Goal: Task Accomplishment & Management: Manage account settings

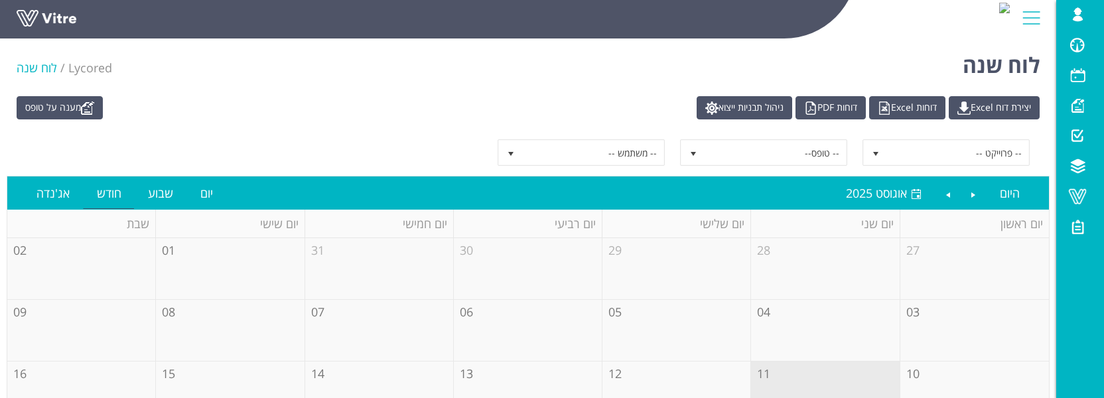
scroll to position [88, 0]
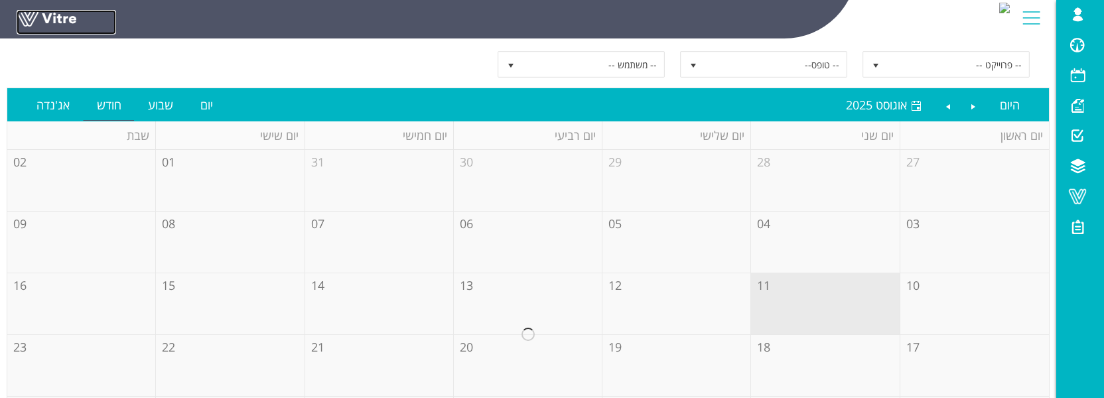
click at [60, 15] on link at bounding box center [67, 22] width 100 height 25
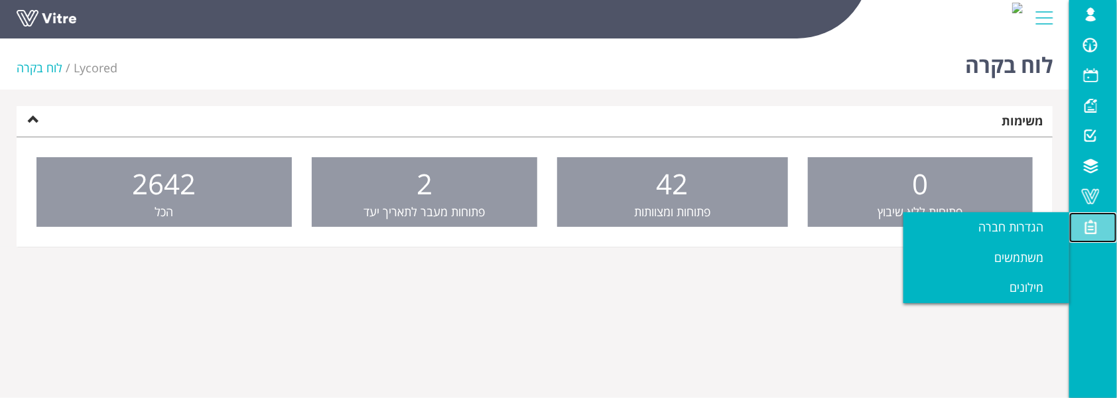
click at [1093, 227] on span at bounding box center [1090, 227] width 33 height 16
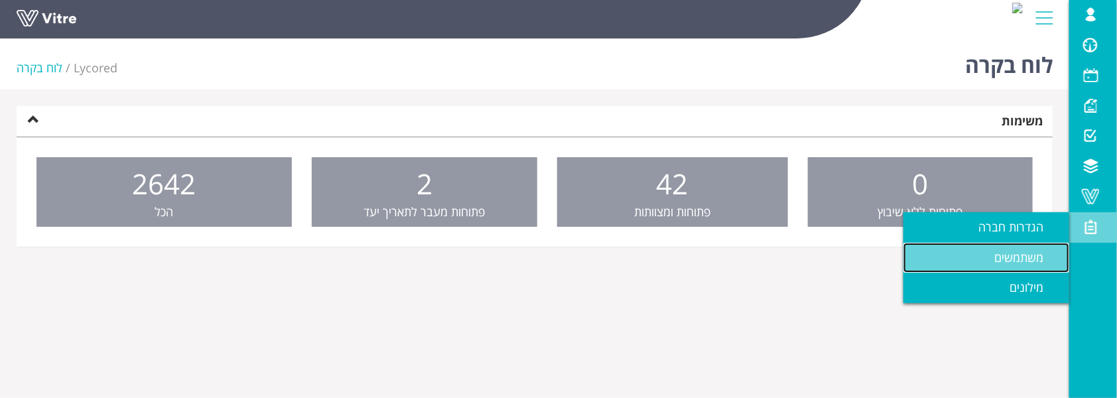
click at [1013, 253] on span "משתמשים" at bounding box center [1026, 257] width 65 height 16
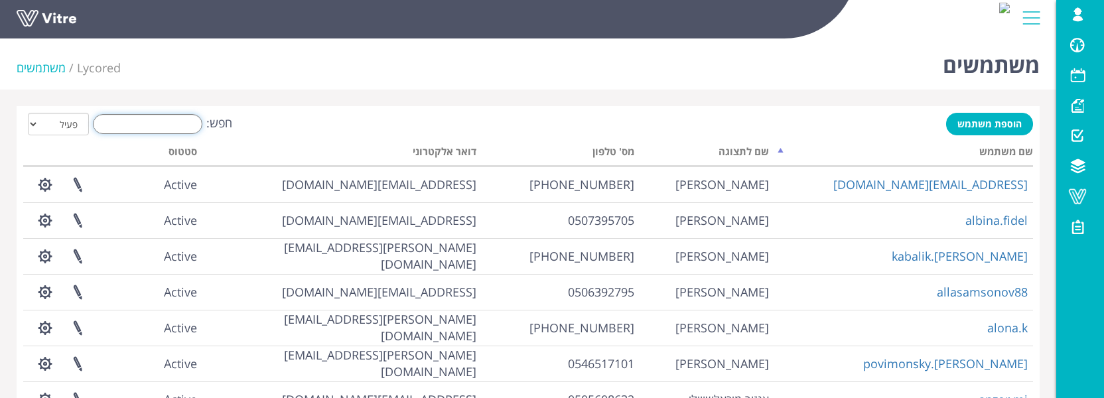
click at [127, 125] on input "חפש:" at bounding box center [147, 124] width 109 height 20
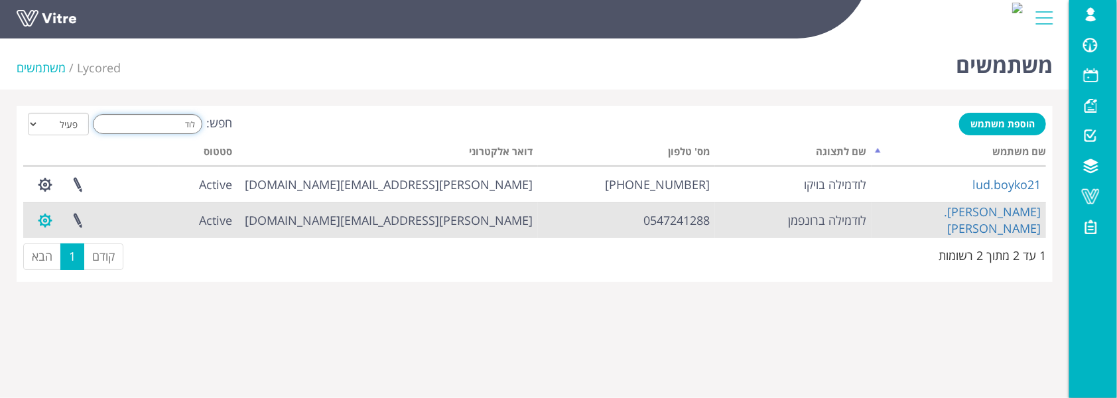
type input "לוד"
click at [44, 220] on button "button" at bounding box center [45, 220] width 33 height 35
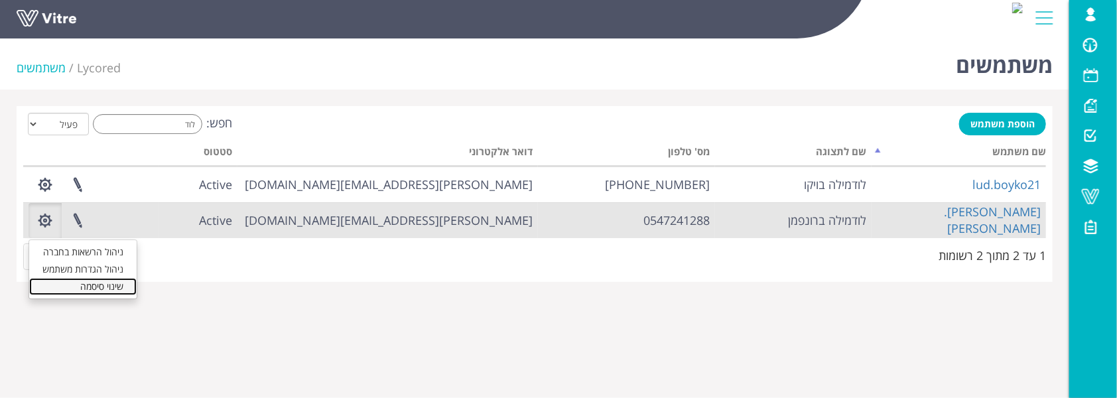
click at [97, 292] on link "שינוי סיסמה" at bounding box center [82, 286] width 107 height 17
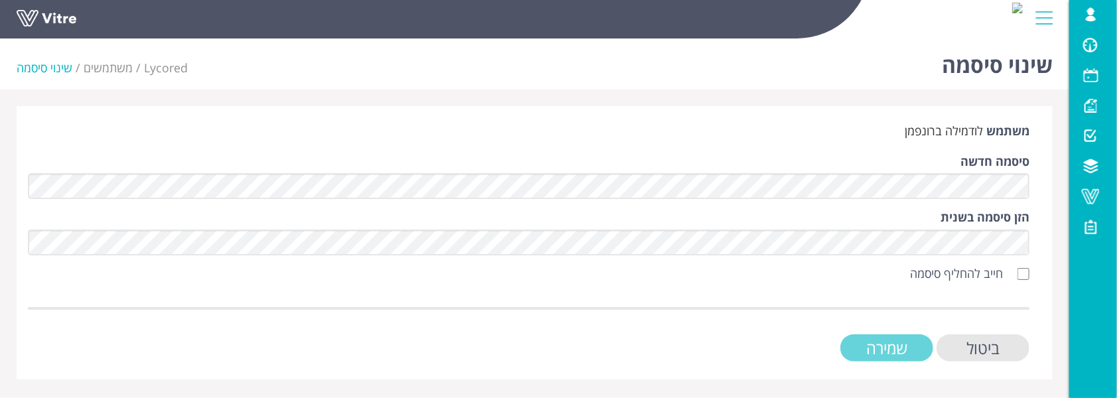
click at [887, 352] on input "שמירה" at bounding box center [887, 347] width 93 height 27
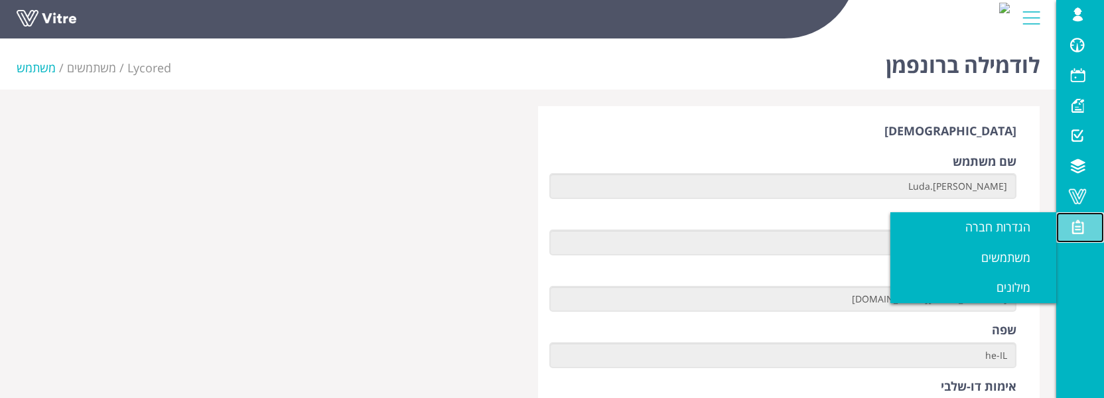
click at [1078, 226] on span at bounding box center [1077, 227] width 33 height 16
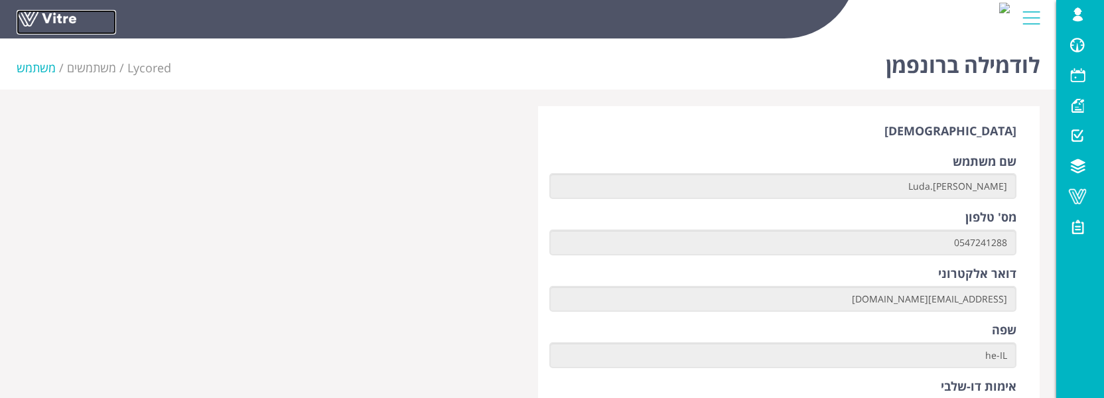
click at [59, 12] on link at bounding box center [67, 22] width 100 height 25
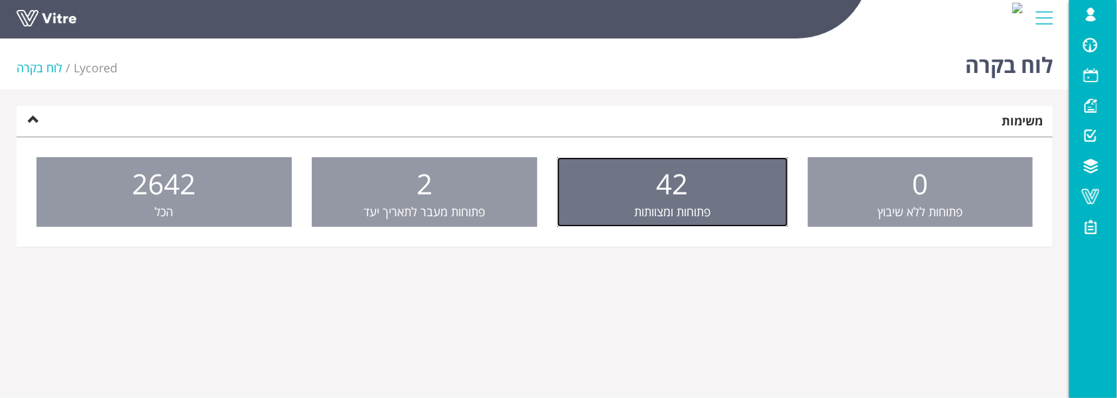
click at [669, 167] on span "42" at bounding box center [673, 184] width 32 height 38
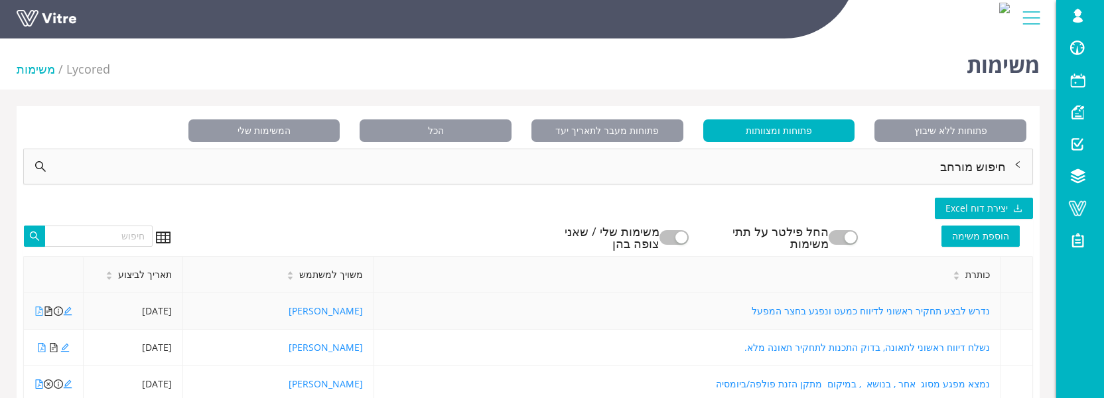
click at [36, 310] on icon "file-pdf" at bounding box center [39, 310] width 7 height 9
click at [40, 351] on icon "file-pdf" at bounding box center [41, 347] width 9 height 9
click at [40, 350] on icon "file-pdf" at bounding box center [41, 347] width 7 height 9
click at [68, 348] on icon "edit" at bounding box center [64, 347] width 9 height 9
click at [54, 349] on icon "file-text" at bounding box center [53, 347] width 9 height 9
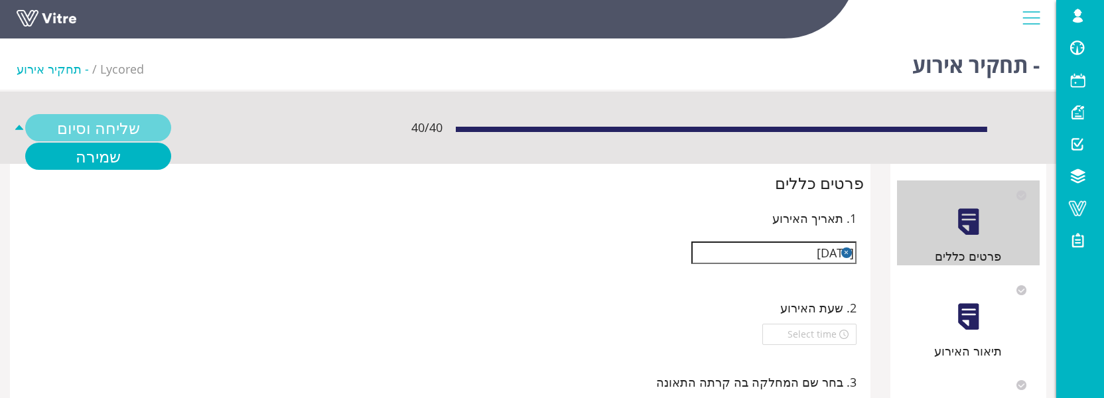
click at [73, 125] on link "שליחה וסיום" at bounding box center [98, 127] width 146 height 27
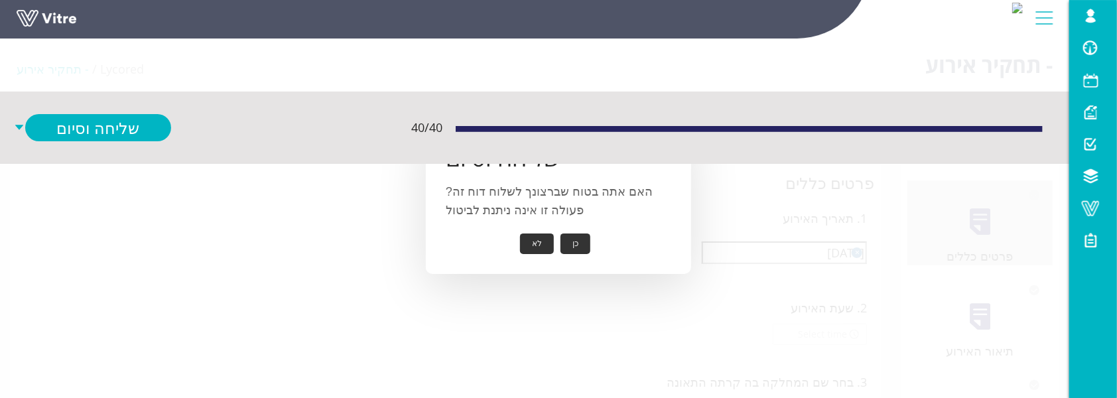
click at [580, 248] on button "כן" at bounding box center [576, 244] width 30 height 21
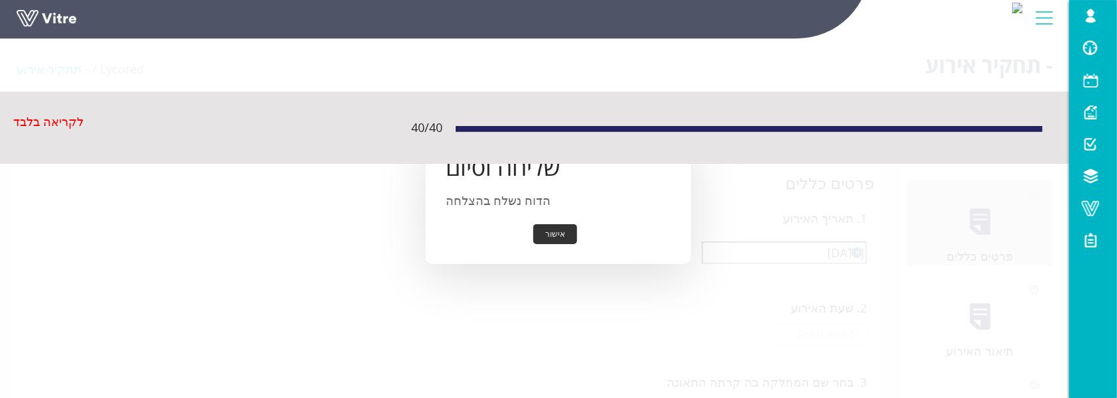
click at [562, 234] on button "אישור" at bounding box center [555, 234] width 44 height 21
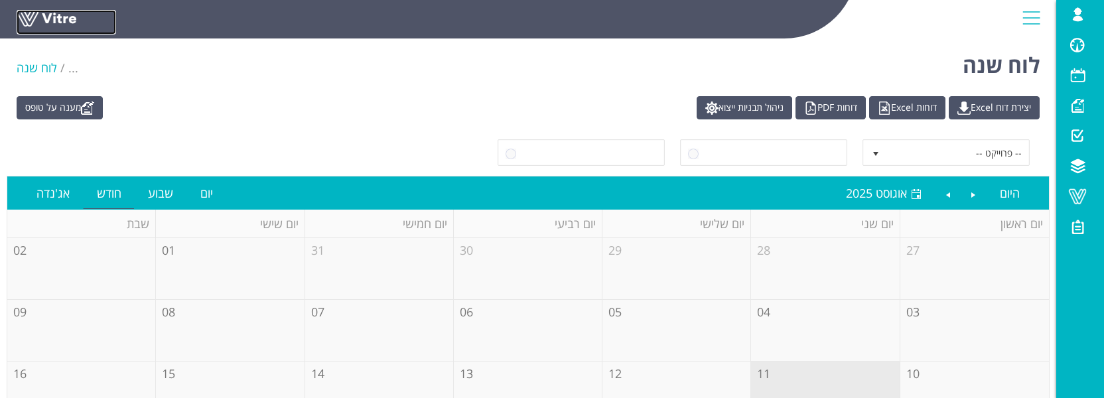
click at [48, 15] on link at bounding box center [67, 22] width 100 height 25
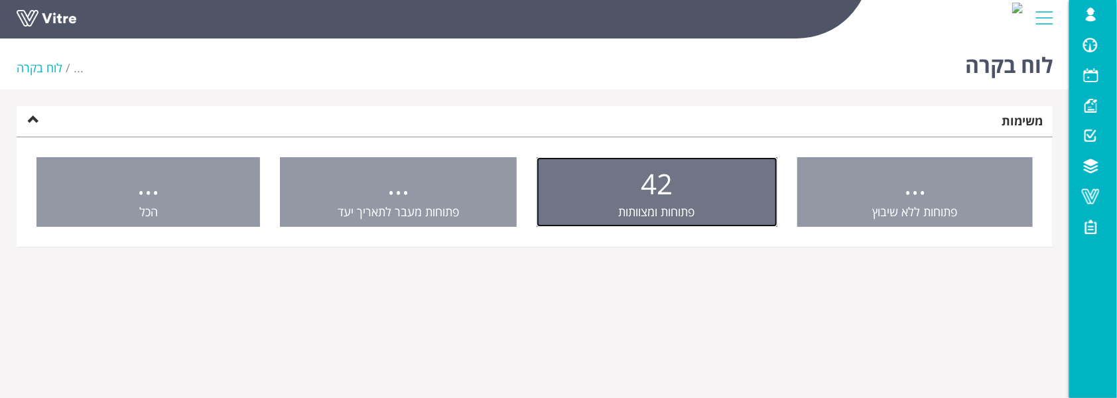
click at [664, 204] on span "פתוחות ומצוותות" at bounding box center [657, 212] width 76 height 16
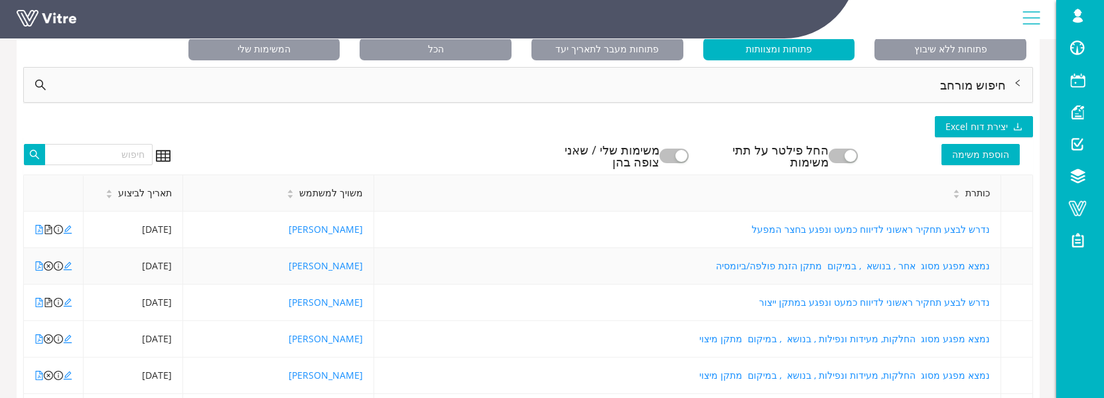
scroll to position [176, 0]
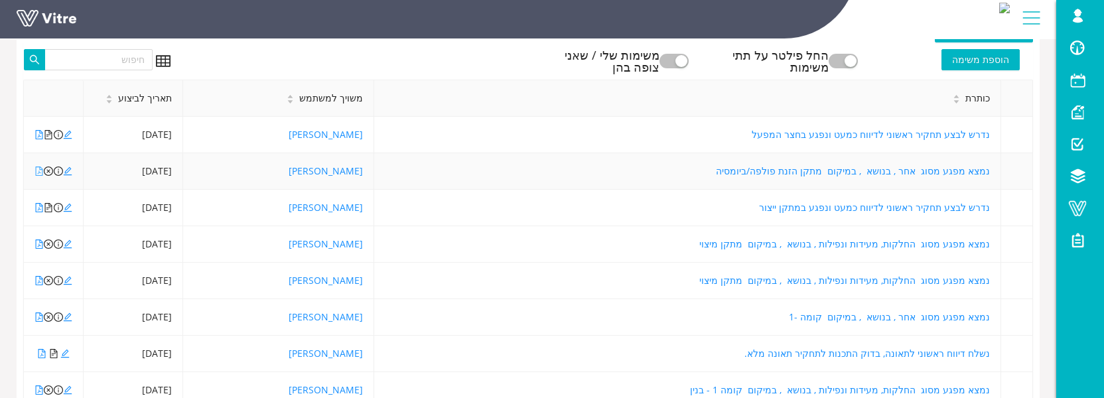
click at [38, 170] on icon "file-pdf" at bounding box center [38, 171] width 9 height 9
click at [65, 168] on icon "edit" at bounding box center [67, 171] width 9 height 9
click at [38, 167] on icon "file-pdf" at bounding box center [38, 171] width 9 height 9
click at [48, 170] on icon "close-circle" at bounding box center [48, 171] width 9 height 9
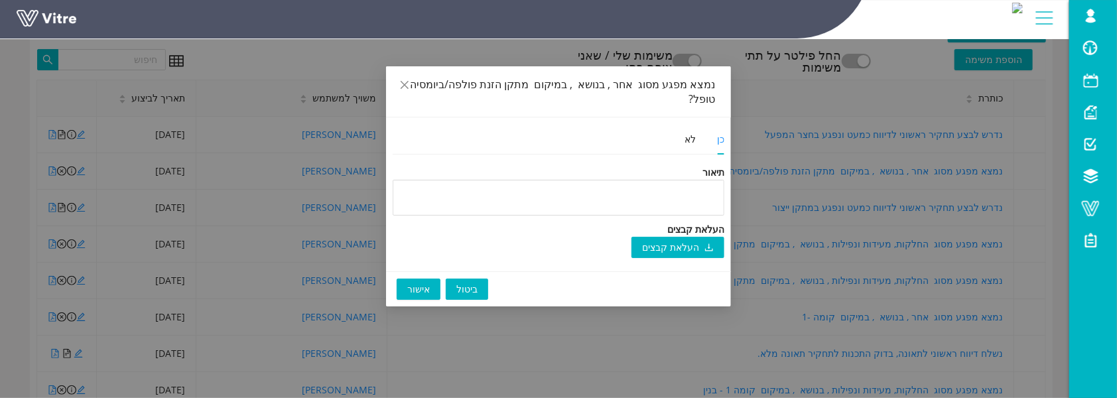
click at [407, 282] on span "אישור" at bounding box center [418, 289] width 23 height 15
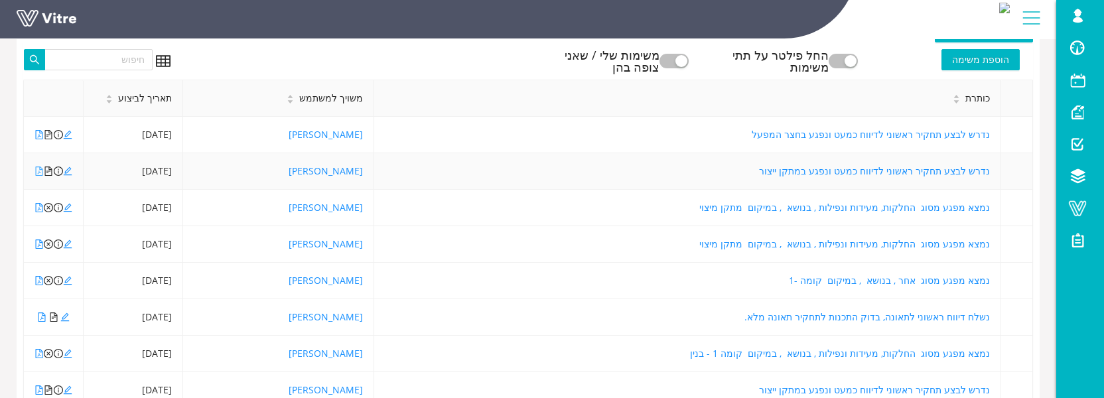
click at [39, 173] on icon "file-pdf" at bounding box center [38, 171] width 9 height 9
click at [36, 207] on icon "file-pdf" at bounding box center [39, 207] width 7 height 9
click at [37, 207] on icon "file-pdf" at bounding box center [38, 207] width 9 height 9
click at [37, 244] on icon "file-pdf" at bounding box center [38, 243] width 9 height 9
click at [39, 278] on icon "file-pdf" at bounding box center [39, 280] width 7 height 9
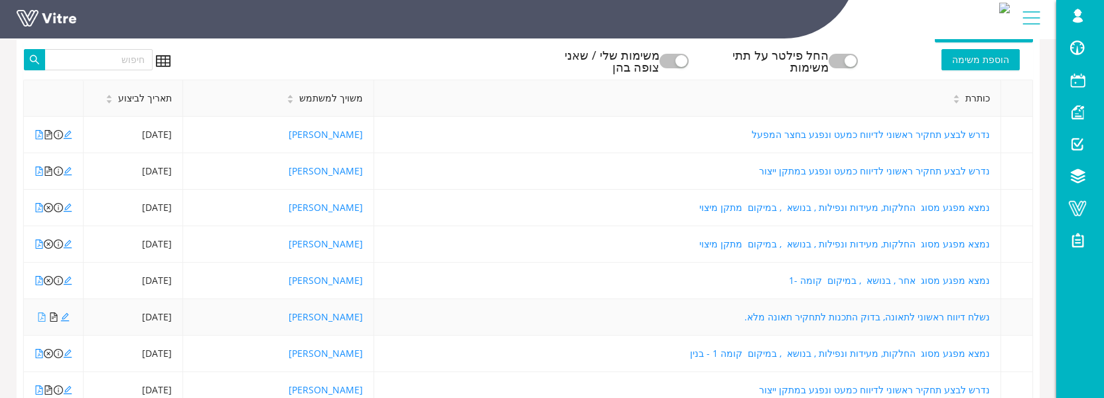
click at [42, 313] on icon "file-pdf" at bounding box center [41, 316] width 7 height 9
click at [37, 354] on icon "file-pdf" at bounding box center [38, 353] width 9 height 9
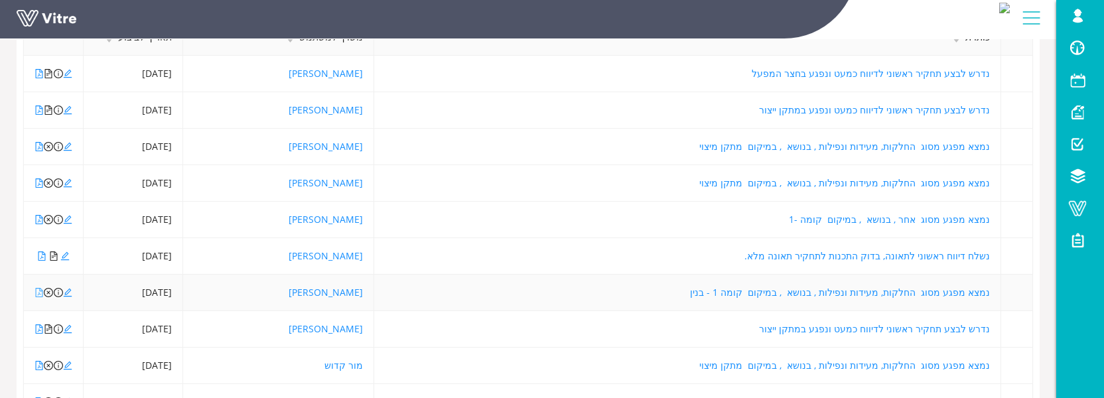
scroll to position [265, 0]
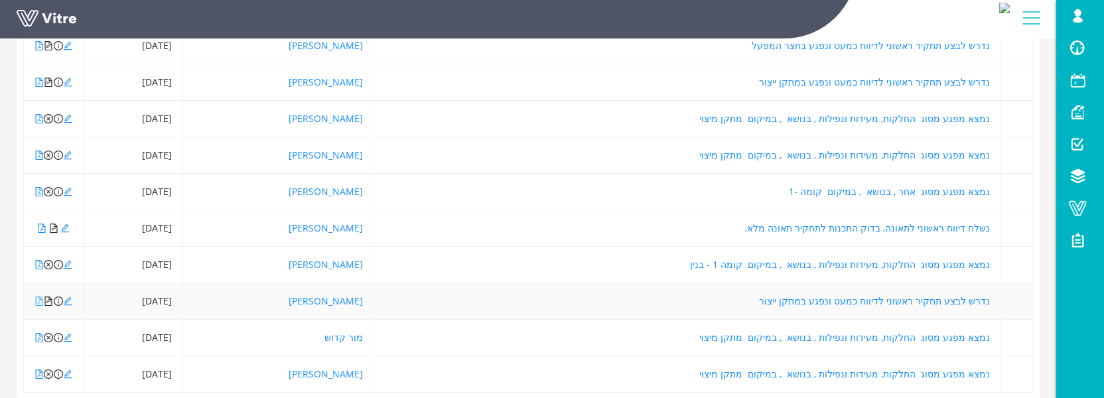
click at [37, 303] on icon "file-pdf" at bounding box center [38, 301] width 9 height 9
click at [41, 333] on icon "file-pdf" at bounding box center [38, 337] width 9 height 9
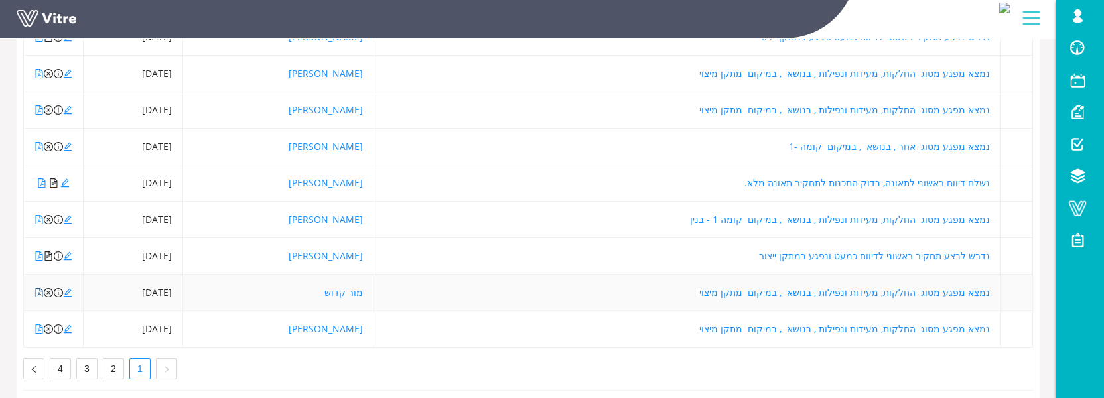
scroll to position [334, 0]
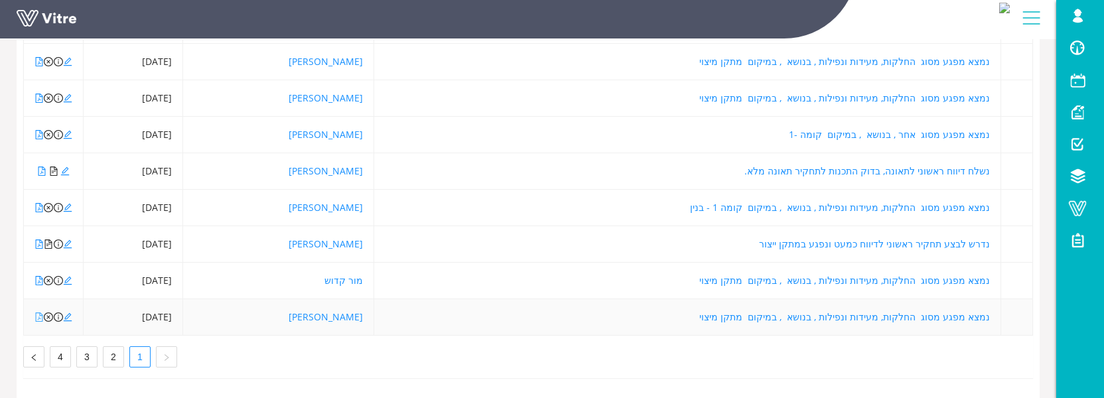
click at [40, 312] on icon "file-pdf" at bounding box center [38, 316] width 9 height 9
drag, startPoint x: 119, startPoint y: 352, endPoint x: 117, endPoint y: 358, distance: 6.9
click at [118, 352] on link "2" at bounding box center [113, 357] width 20 height 20
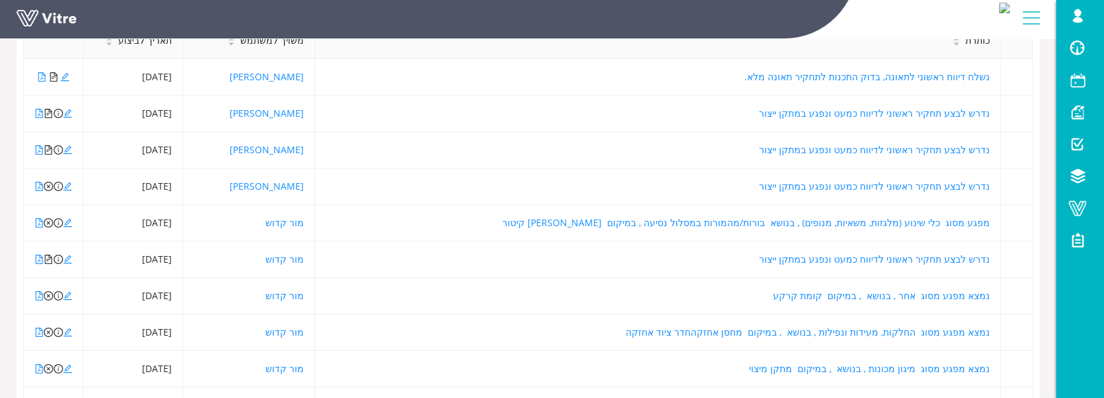
scroll to position [158, 0]
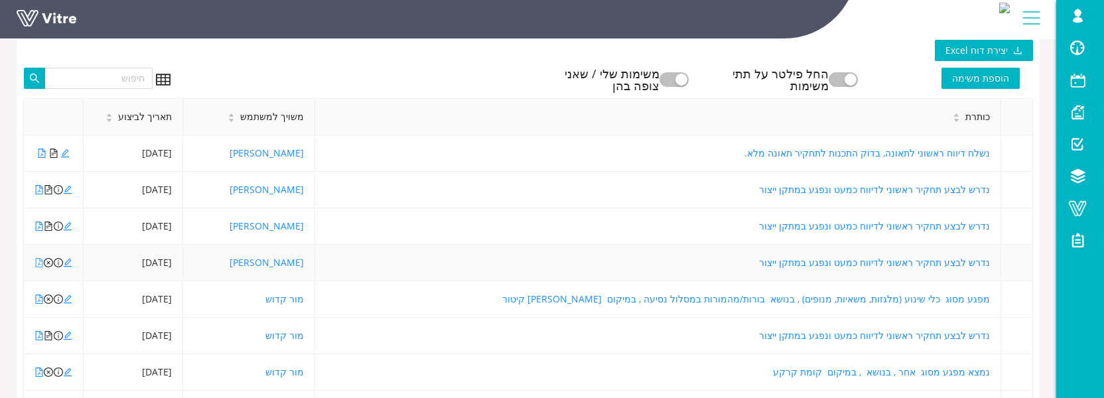
click at [42, 260] on icon "file-pdf" at bounding box center [39, 262] width 7 height 9
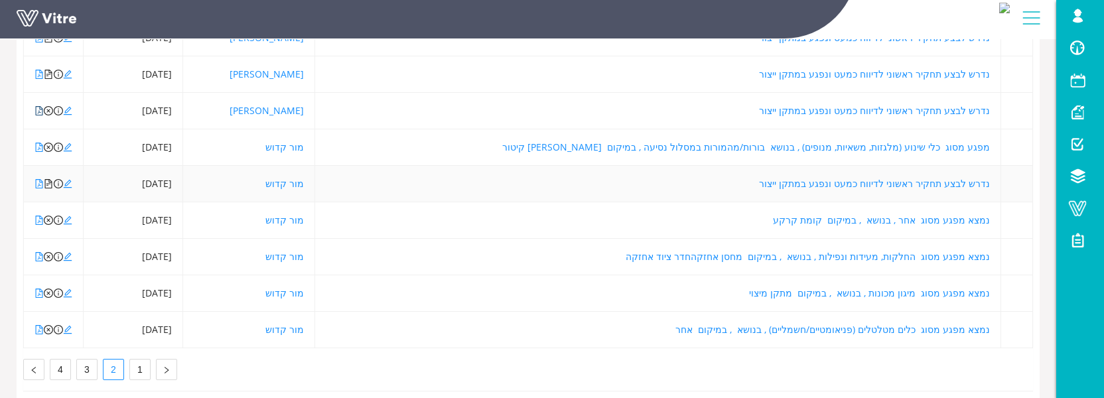
scroll to position [334, 0]
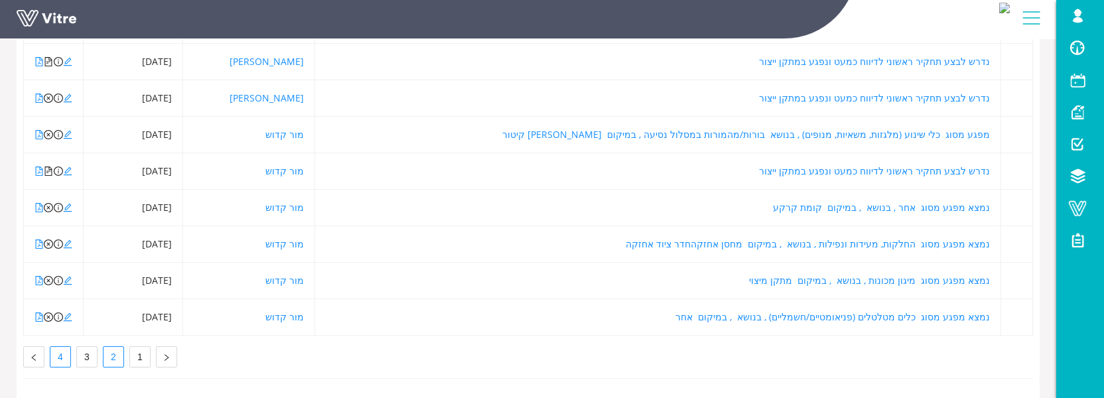
click at [61, 347] on link "4" at bounding box center [60, 357] width 20 height 20
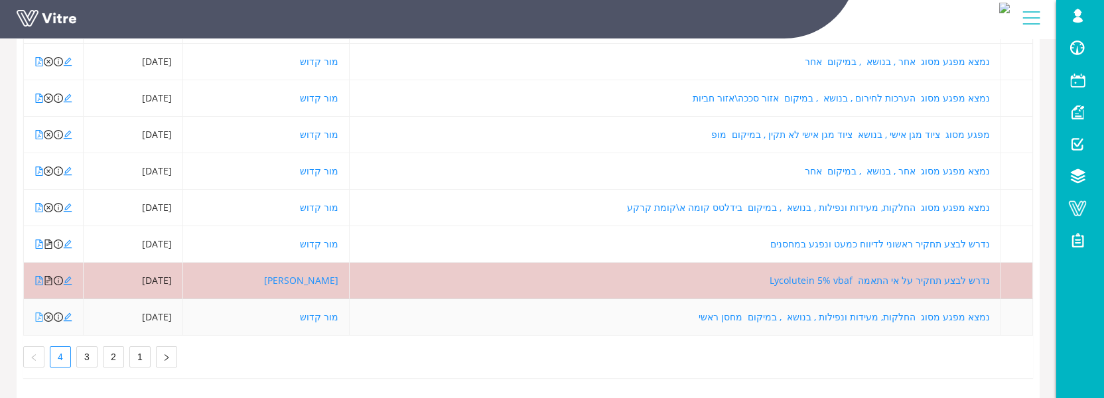
click at [37, 312] on icon "file-pdf" at bounding box center [38, 316] width 9 height 9
click at [38, 239] on icon "file-pdf" at bounding box center [38, 243] width 9 height 9
click at [42, 239] on icon "file-pdf" at bounding box center [38, 243] width 9 height 9
click at [38, 203] on icon "file-pdf" at bounding box center [39, 207] width 7 height 9
click at [39, 203] on icon "file-pdf" at bounding box center [39, 207] width 7 height 9
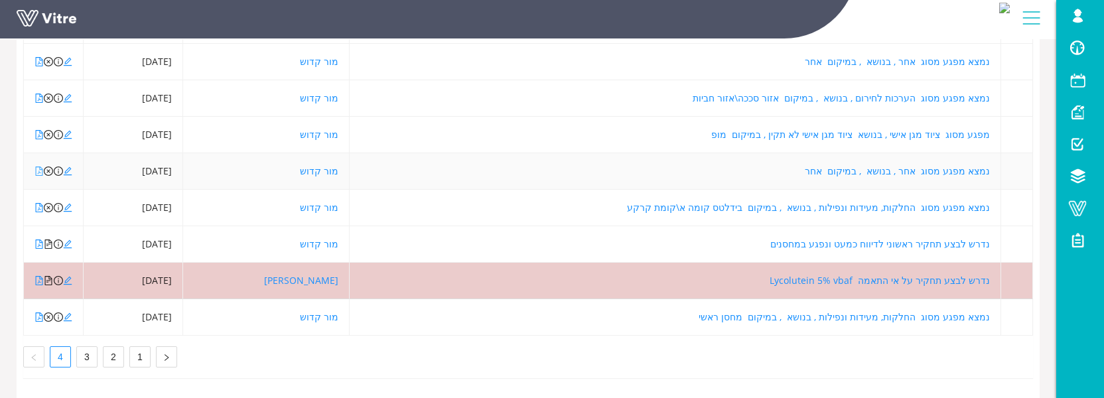
click at [38, 167] on icon "file-pdf" at bounding box center [38, 171] width 9 height 9
click at [66, 167] on icon "edit" at bounding box center [68, 171] width 9 height 9
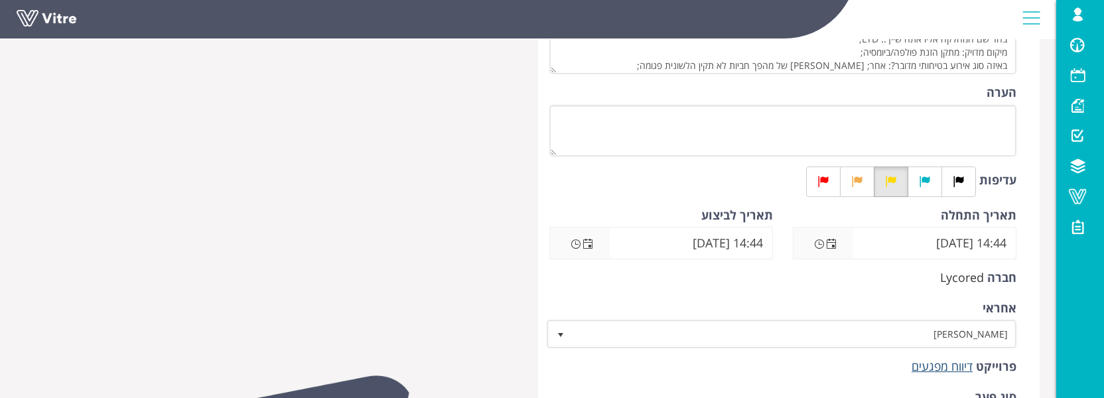
scroll to position [265, 0]
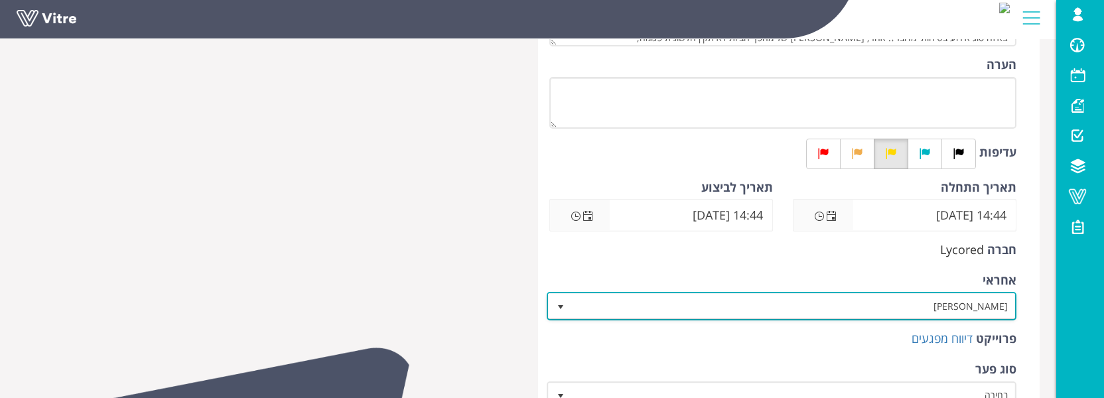
click at [945, 297] on span "[PERSON_NAME]" at bounding box center [793, 306] width 443 height 24
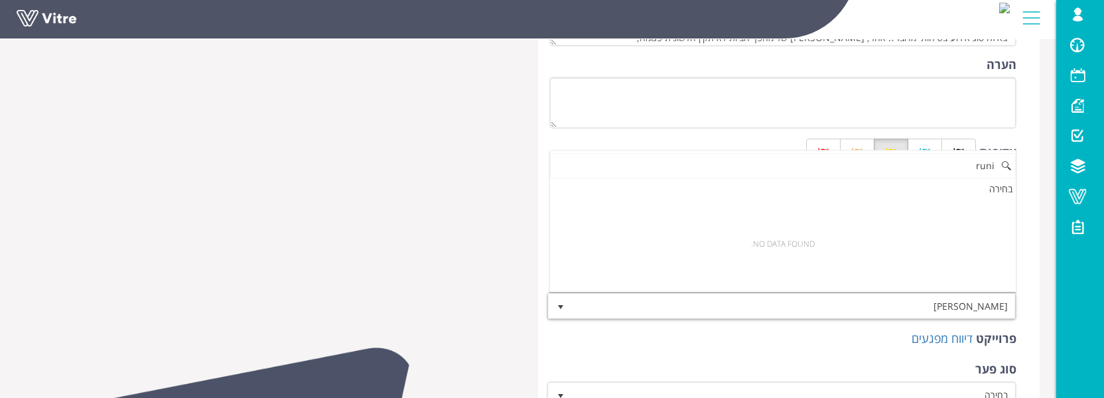
scroll to position [0, 0]
type input "r"
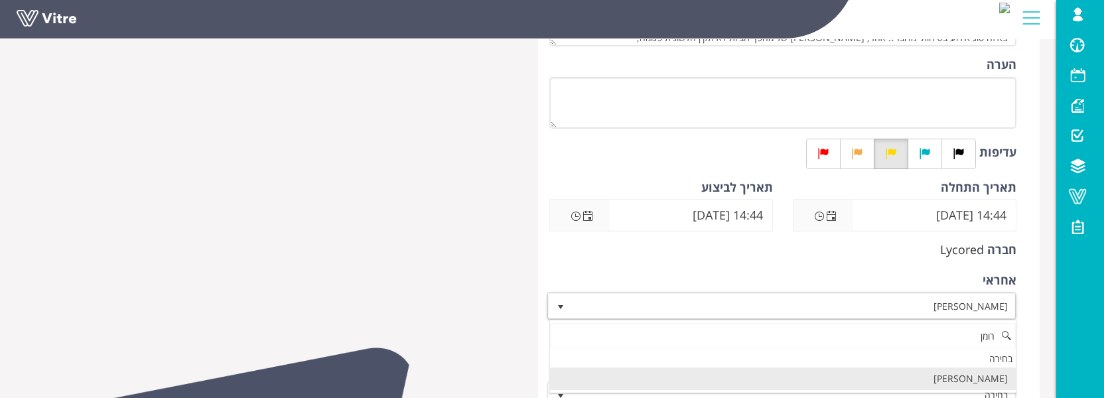
click at [961, 377] on li "[PERSON_NAME]" at bounding box center [783, 379] width 466 height 23
type input "רומן"
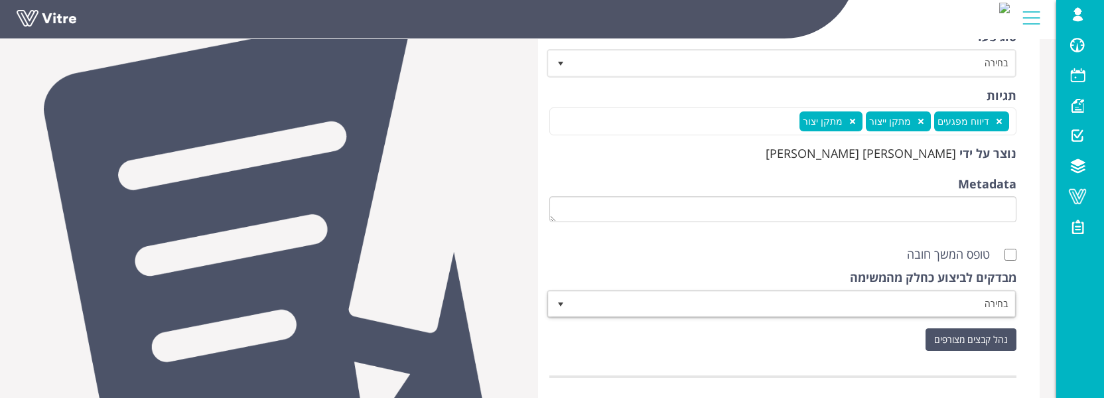
scroll to position [662, 0]
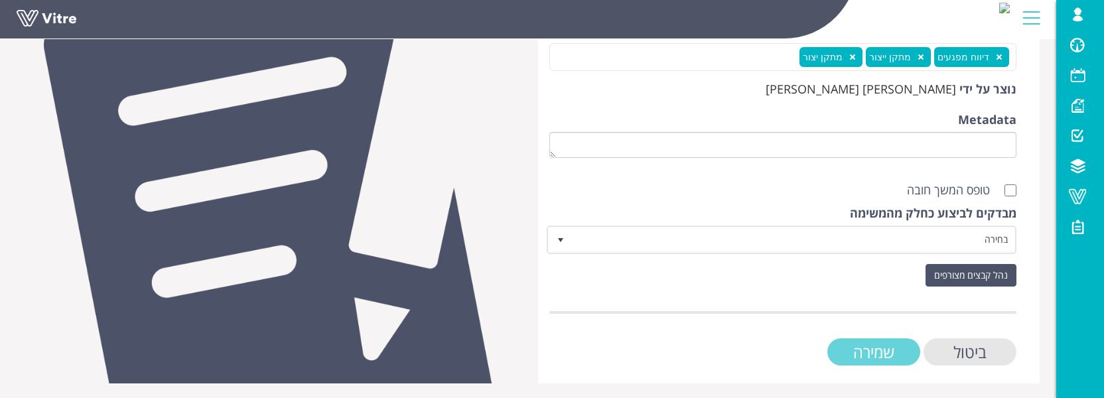
click at [870, 352] on input "שמירה" at bounding box center [873, 351] width 93 height 27
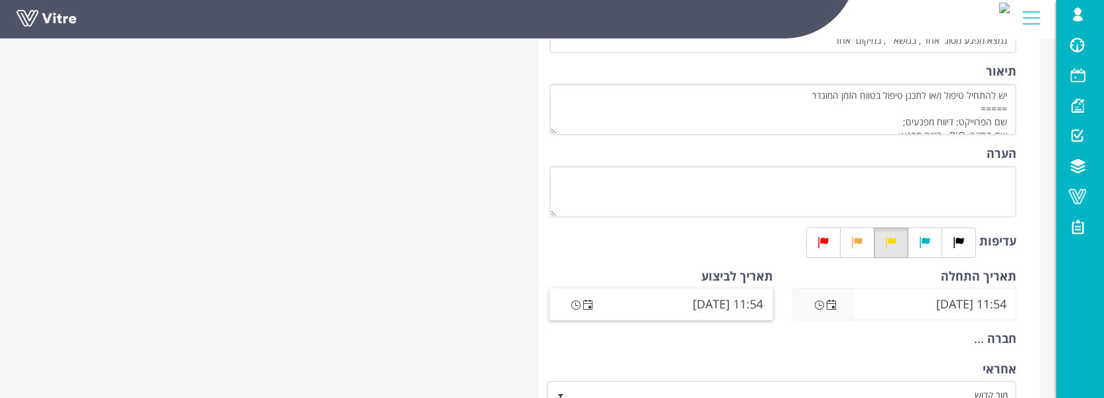
scroll to position [265, 0]
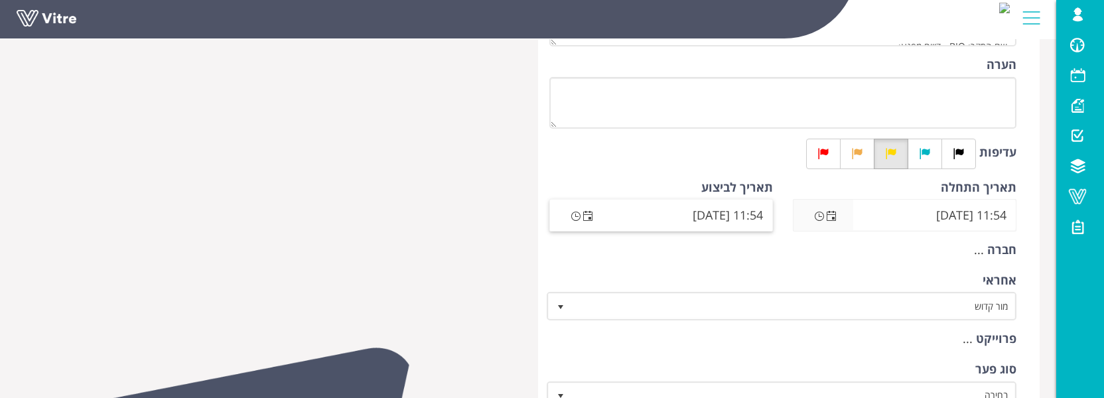
click at [587, 213] on span "Open the date view" at bounding box center [587, 216] width 11 height 11
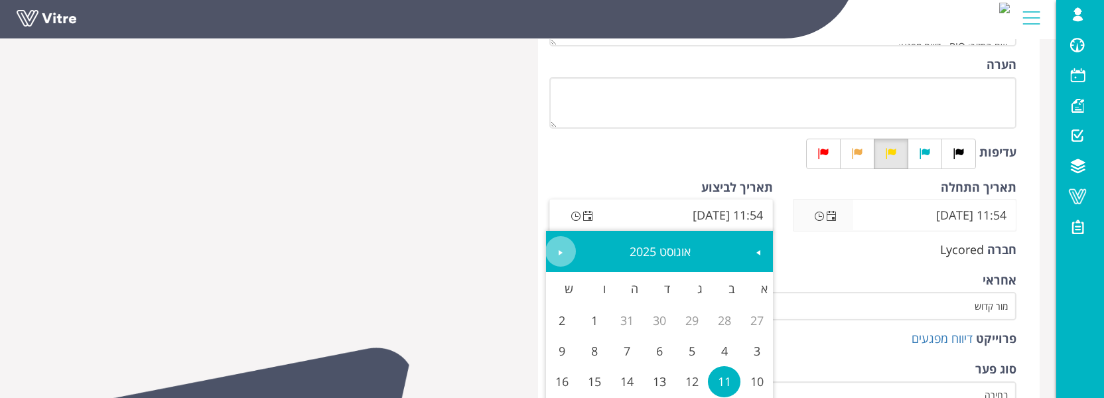
click at [573, 252] on link "Next" at bounding box center [560, 251] width 31 height 31
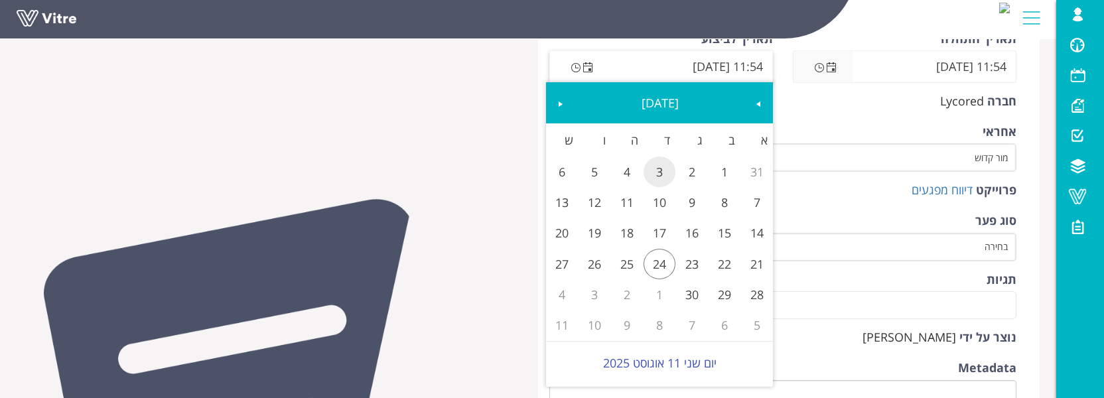
scroll to position [442, 0]
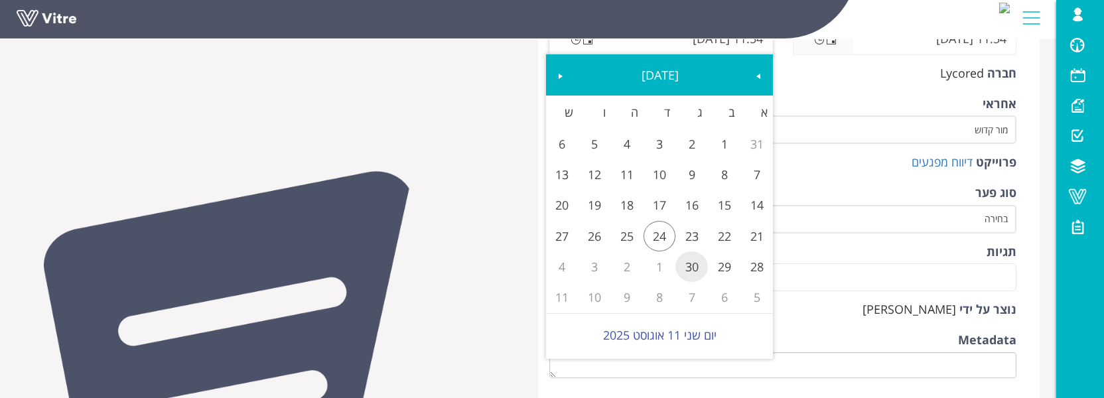
click at [691, 273] on link "30" at bounding box center [691, 266] width 33 height 31
type input "11:54 [DATE]"
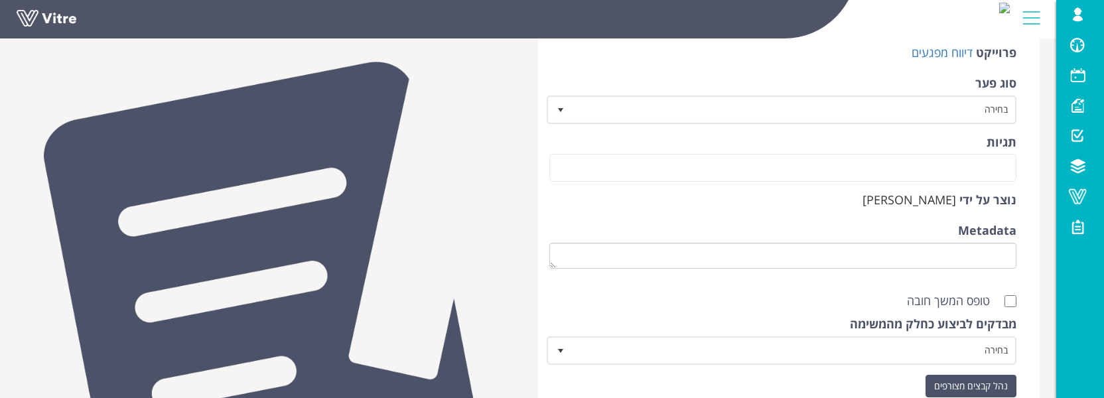
scroll to position [662, 0]
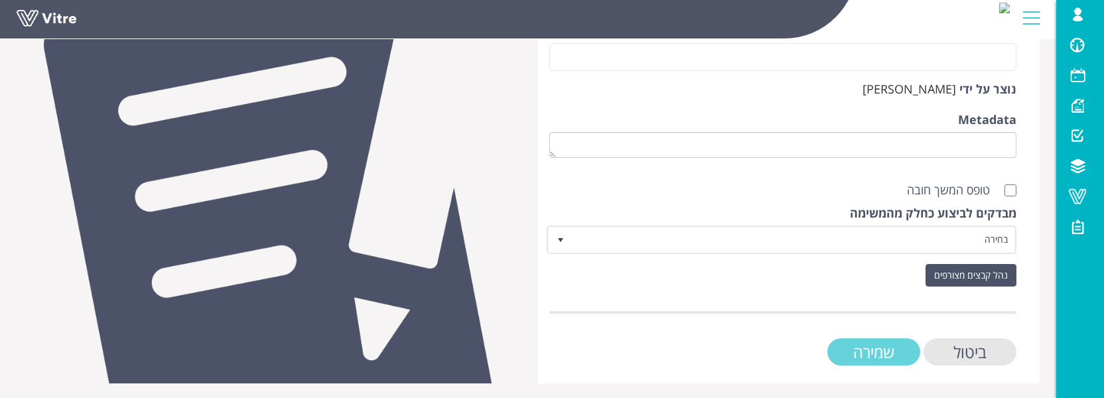
click at [854, 348] on input "שמירה" at bounding box center [873, 351] width 93 height 27
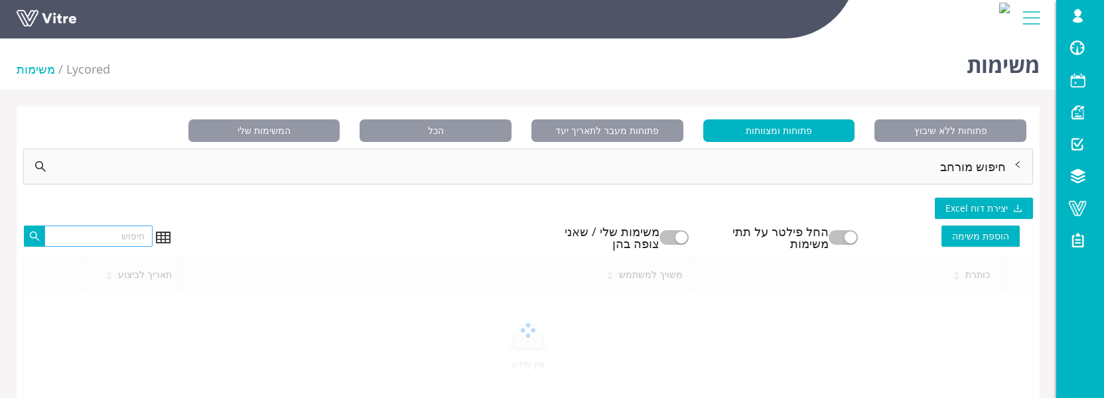
scroll to position [39, 0]
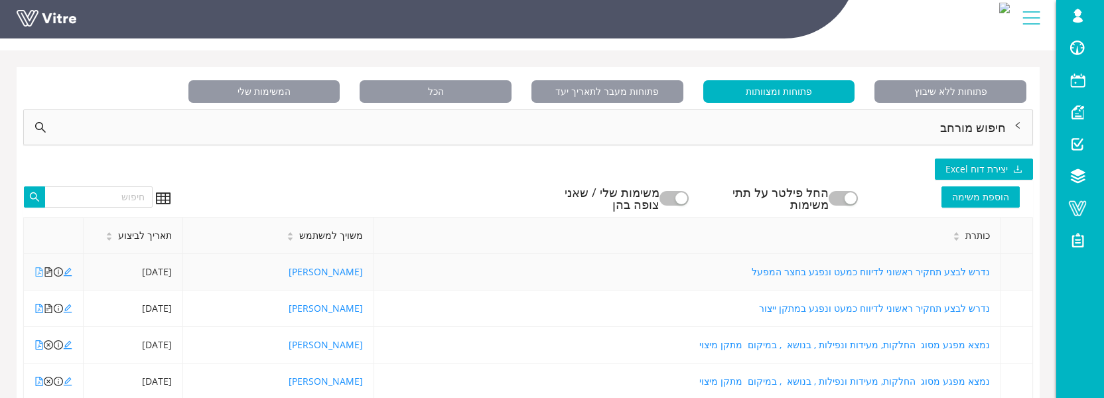
click at [37, 269] on icon "file-pdf" at bounding box center [38, 271] width 9 height 9
click at [50, 273] on icon "file-text" at bounding box center [48, 271] width 9 height 9
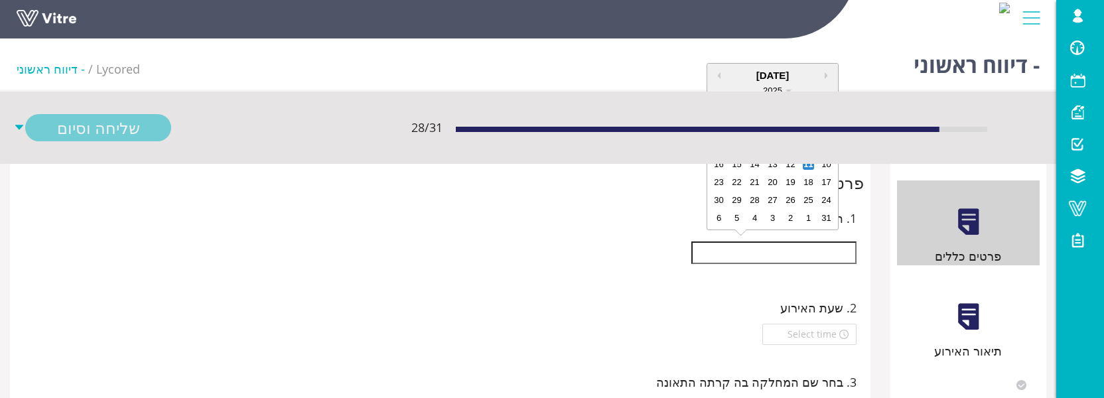
click at [721, 263] on input "text" at bounding box center [773, 252] width 165 height 23
click at [827, 166] on div "10" at bounding box center [826, 164] width 11 height 11
type input "[DATE]"
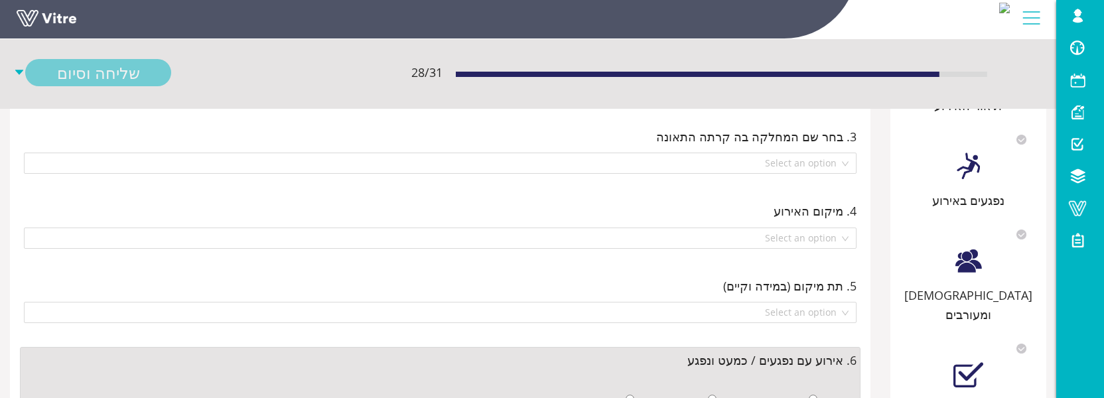
scroll to position [354, 0]
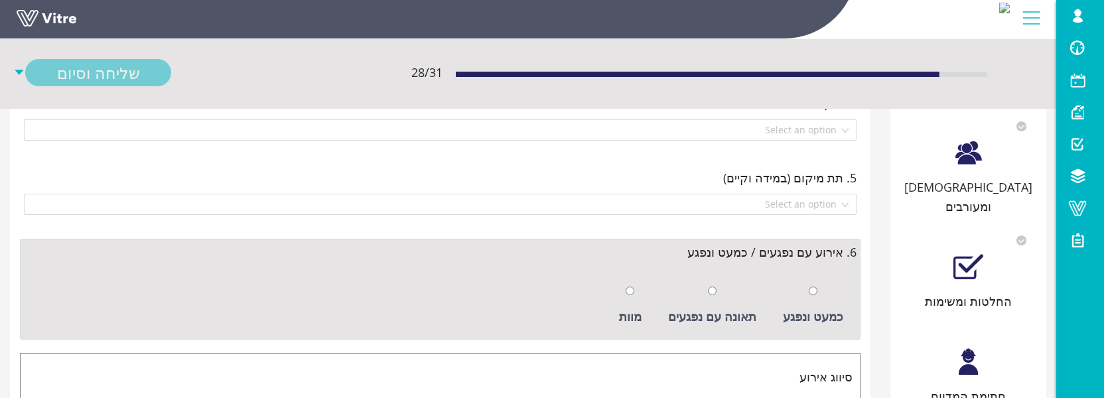
click at [807, 293] on div "כמעט ונפגע" at bounding box center [813, 305] width 74 height 61
radio input "true"
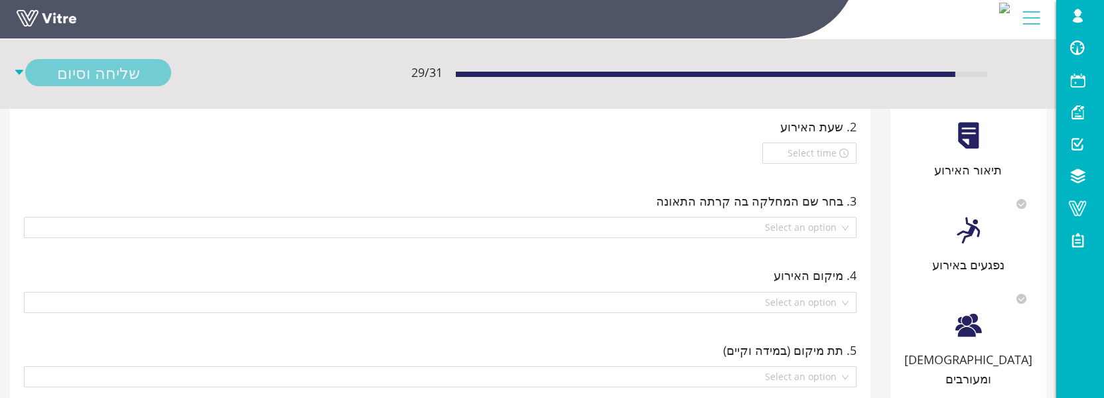
scroll to position [176, 0]
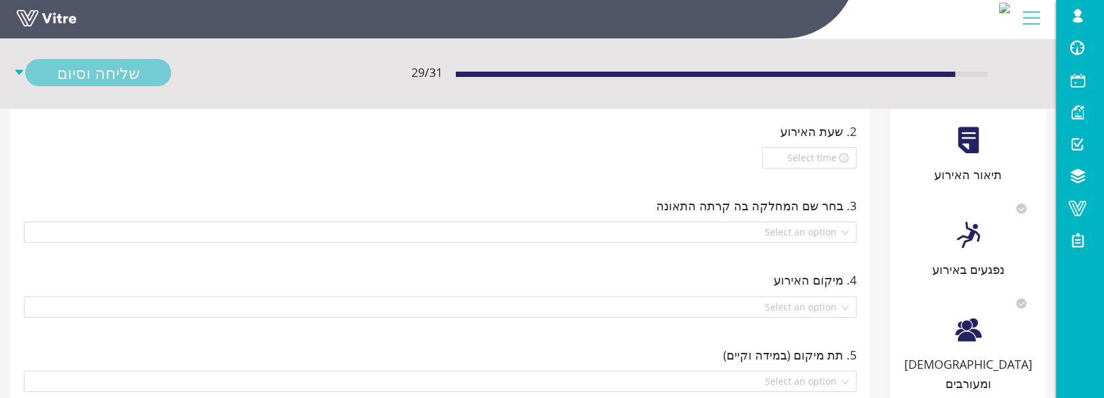
click at [949, 163] on div "תיאור האירוע" at bounding box center [968, 141] width 143 height 85
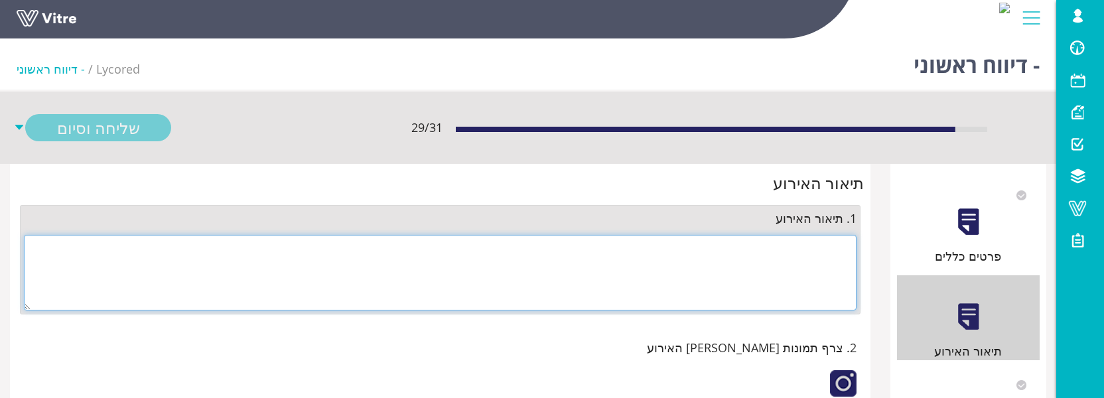
click at [709, 281] on textarea at bounding box center [440, 273] width 833 height 76
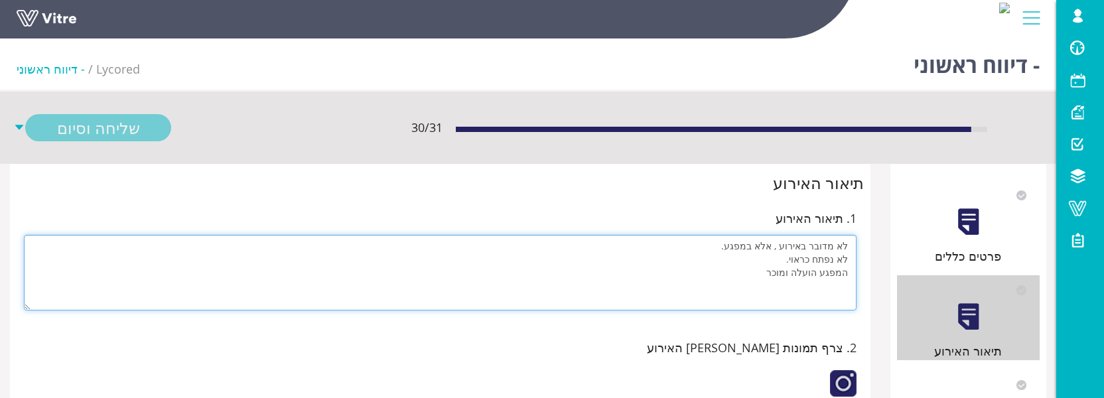
type textarea "לא מדובר באירוע , אלא במפגע. לא נפתח כראוי. המפגע הועלה ומוכר"
click at [424, 239] on textarea "לא מדובר באירוע , אלא במפגע. לא נפתח כראוי. המפגע הועלה ומוכר" at bounding box center [440, 273] width 833 height 76
click at [444, 270] on textarea "לא מדובר באירוע , אלא במפגע. לא נפתח כראוי. המפגע הועלה ומוכר" at bounding box center [440, 273] width 833 height 76
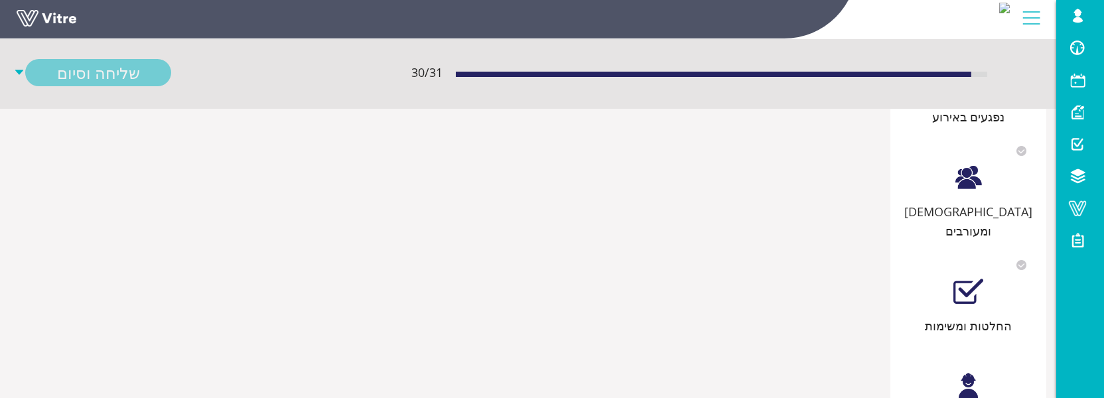
scroll to position [382, 0]
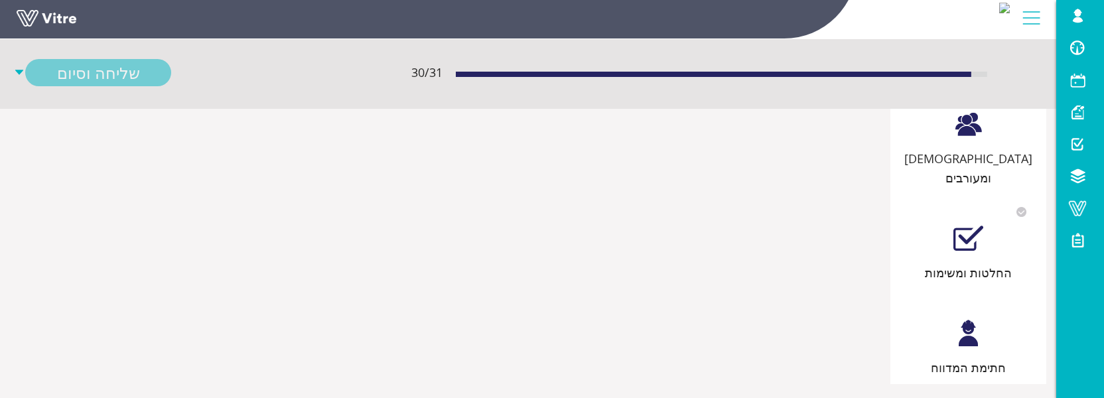
click at [969, 318] on div at bounding box center [968, 333] width 30 height 30
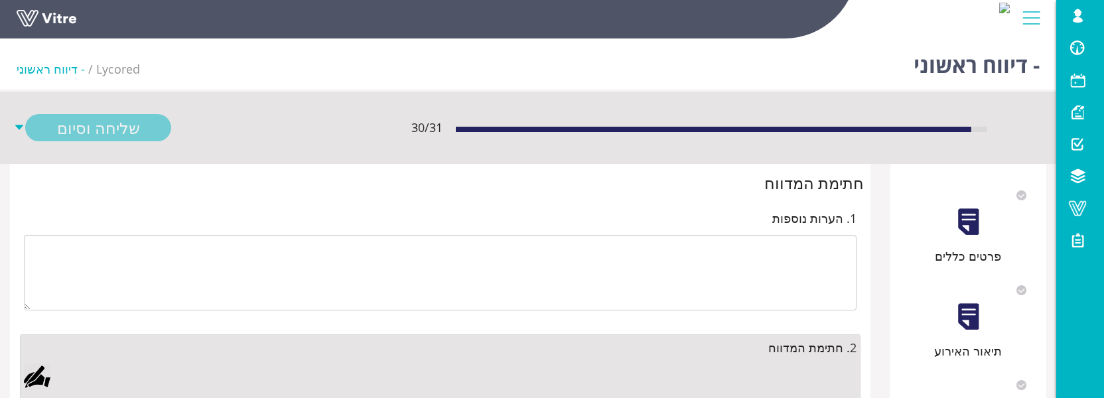
click at [31, 373] on div at bounding box center [37, 377] width 27 height 27
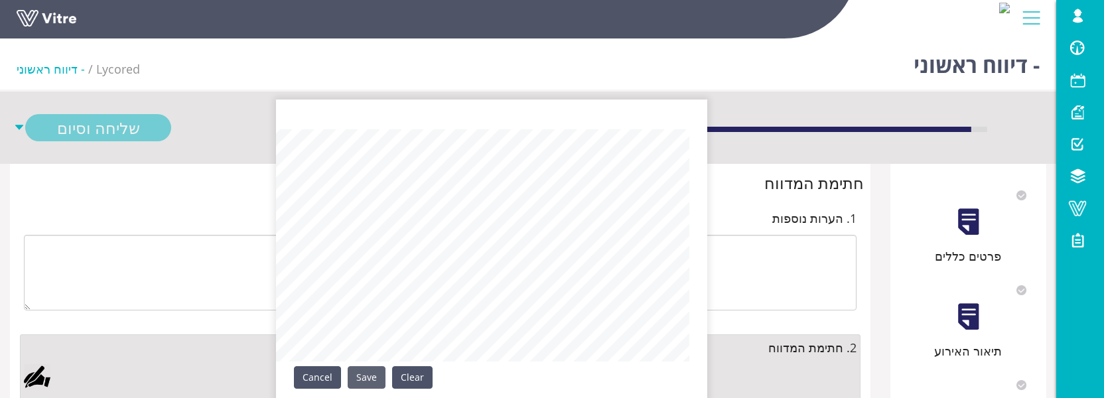
click at [372, 390] on div "Clear Save Cancel" at bounding box center [491, 266] width 431 height 332
click at [371, 382] on link "Save" at bounding box center [367, 377] width 38 height 23
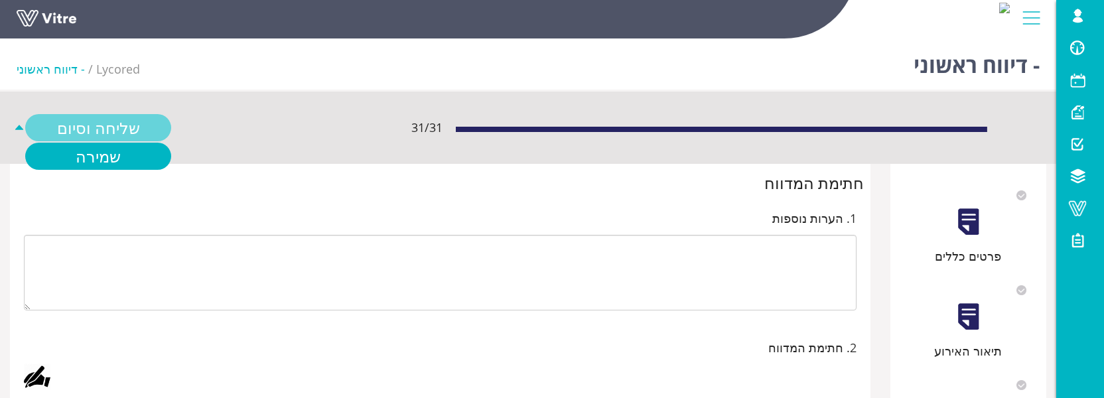
click at [107, 127] on link "שליחה וסיום" at bounding box center [98, 127] width 146 height 27
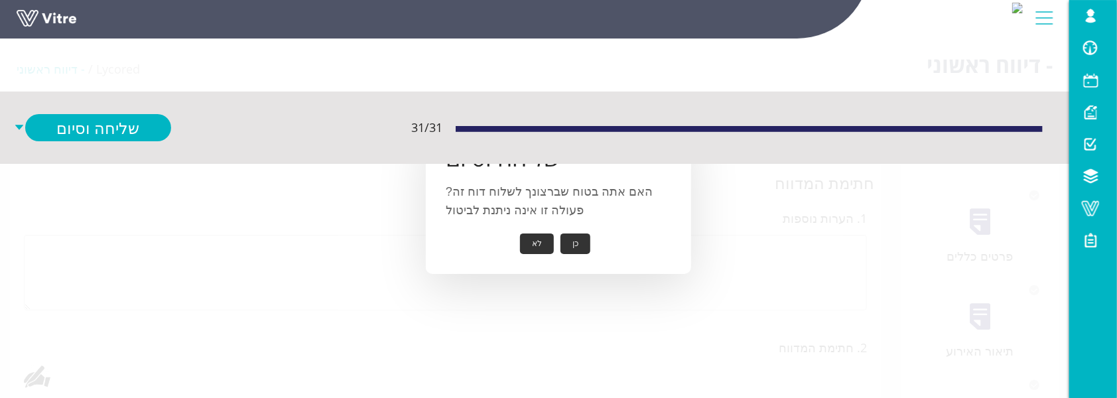
click at [574, 241] on button "כן" at bounding box center [576, 244] width 30 height 21
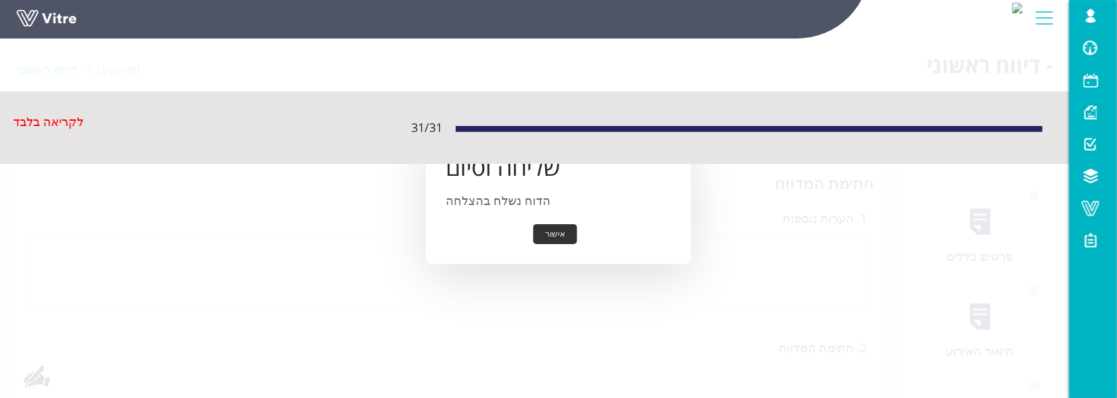
click at [557, 237] on button "אישור" at bounding box center [555, 234] width 44 height 21
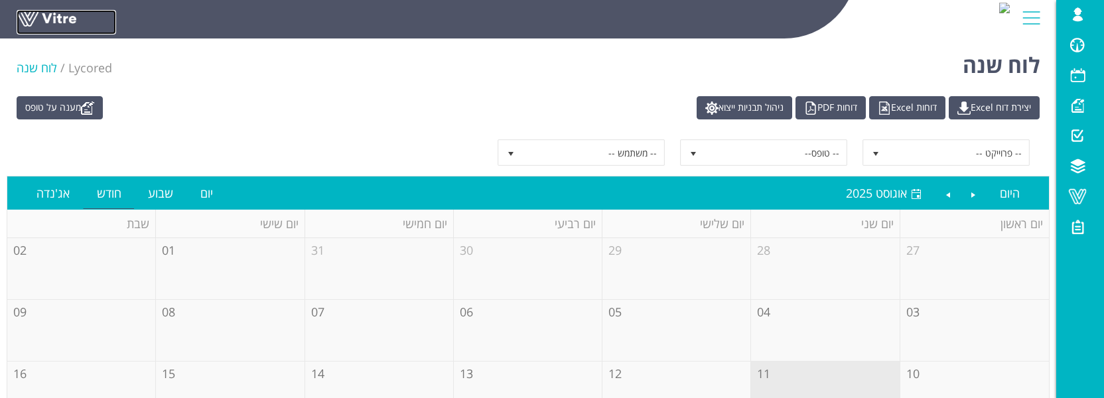
click at [69, 20] on link at bounding box center [67, 22] width 100 height 25
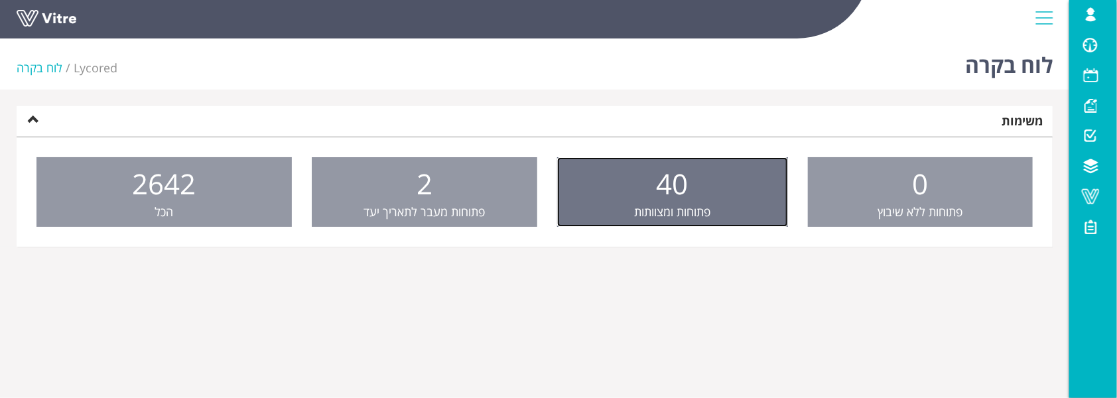
click at [693, 222] on link "40 פתוחות ומצוותות" at bounding box center [672, 192] width 231 height 70
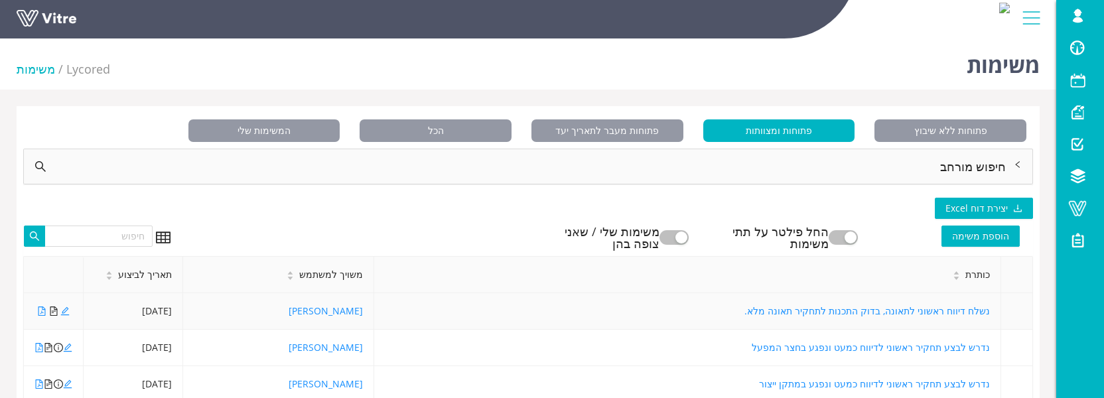
click at [52, 312] on icon "file-text" at bounding box center [53, 310] width 7 height 9
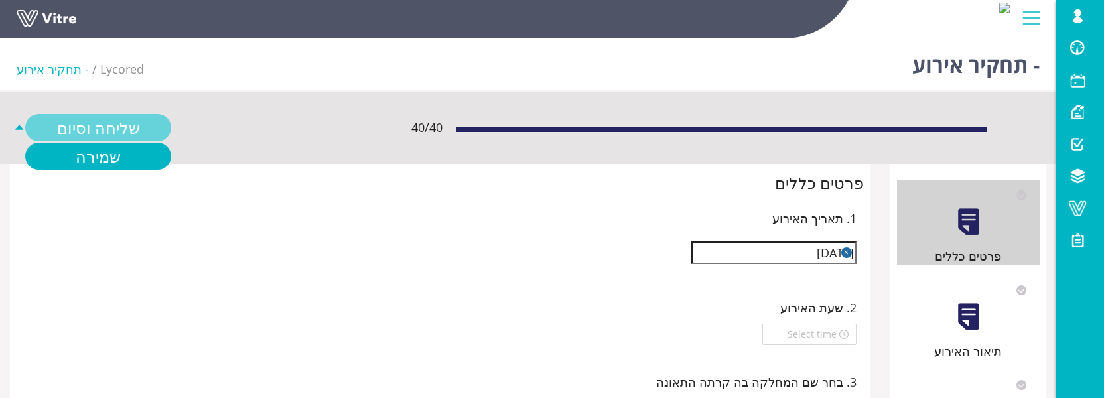
click at [97, 131] on link "שליחה וסיום" at bounding box center [98, 127] width 146 height 27
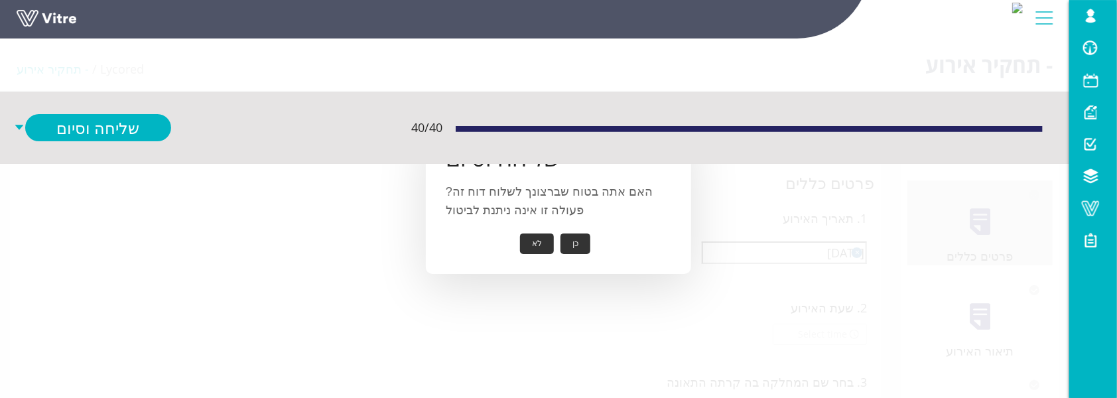
click at [576, 247] on button "כן" at bounding box center [576, 244] width 30 height 21
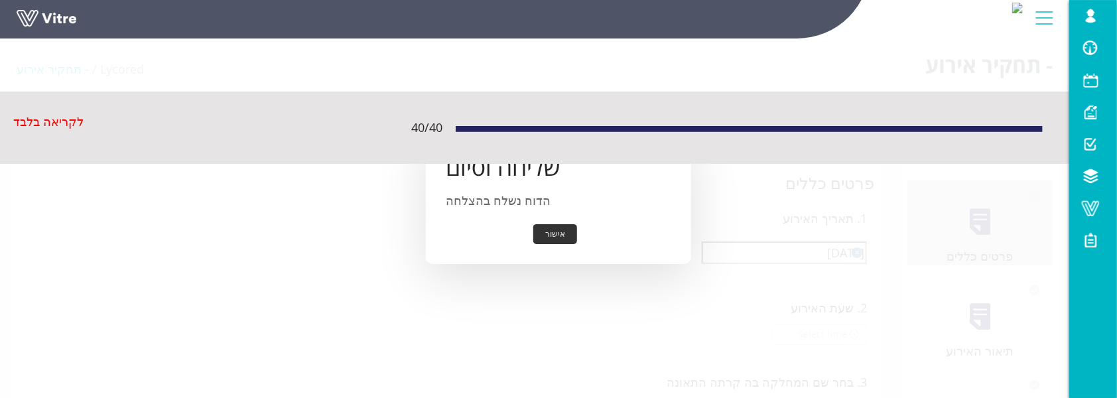
click at [550, 237] on button "אישור" at bounding box center [555, 234] width 44 height 21
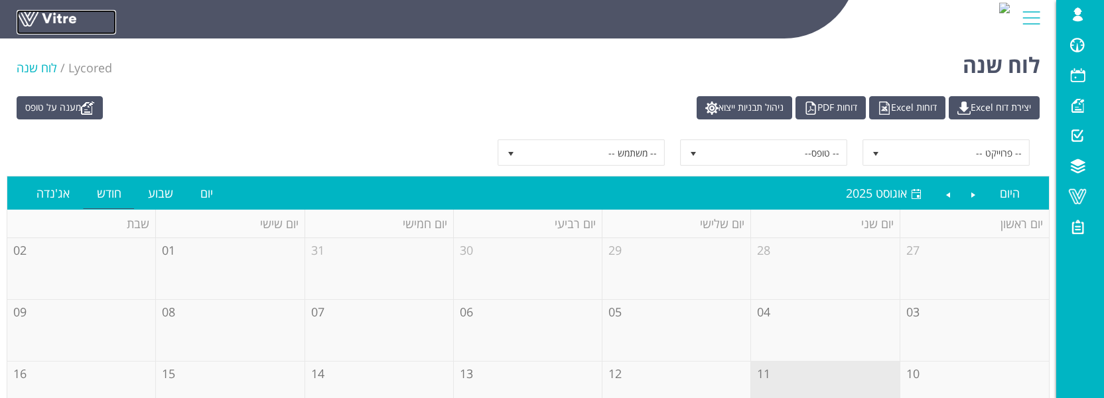
click at [21, 21] on link at bounding box center [67, 22] width 100 height 25
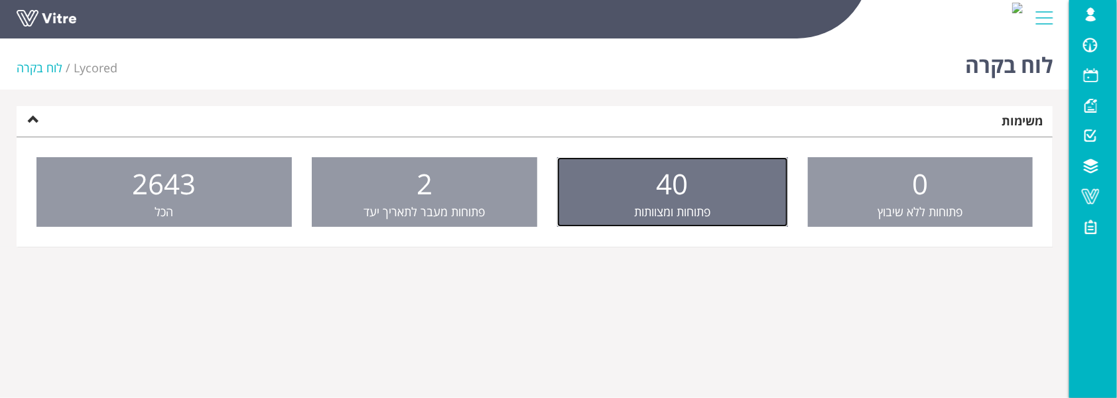
click at [714, 214] on link "40 פתוחות ומצוותות" at bounding box center [672, 192] width 231 height 70
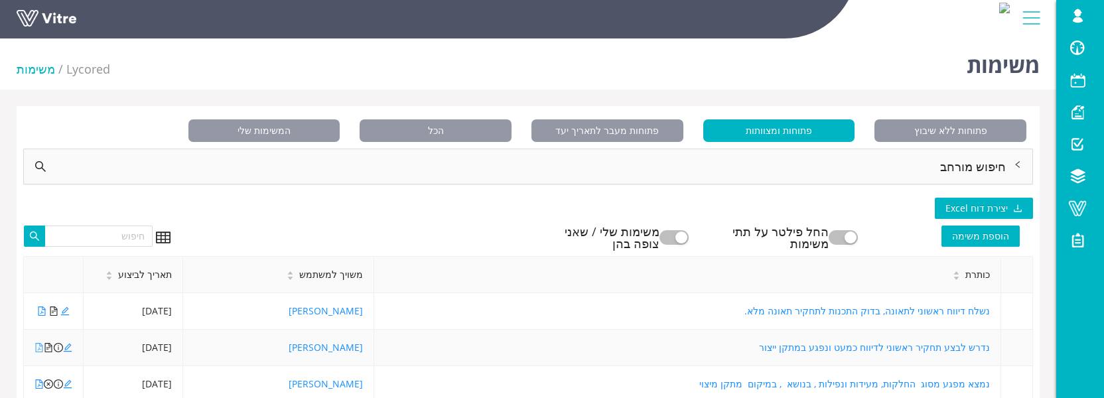
click at [40, 348] on icon "file-pdf" at bounding box center [38, 347] width 9 height 9
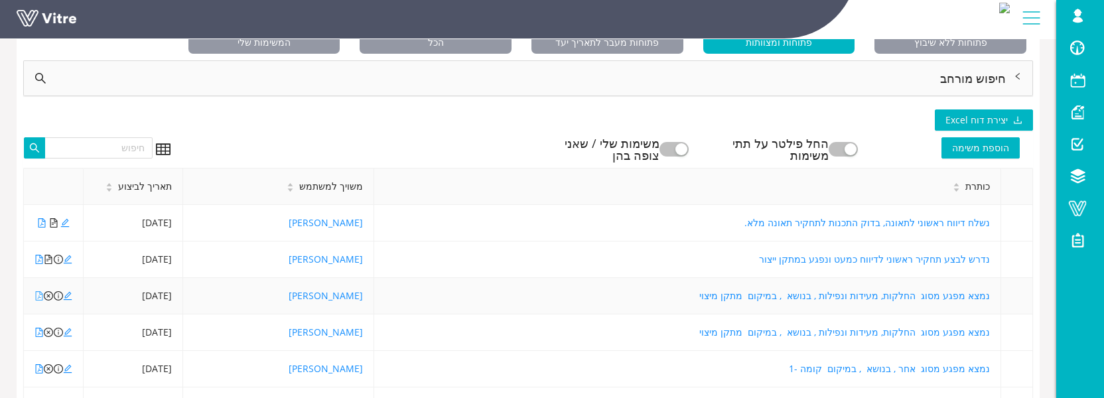
click at [38, 296] on icon "file-pdf" at bounding box center [39, 295] width 7 height 9
click at [38, 334] on icon "file-pdf" at bounding box center [38, 332] width 9 height 9
click at [39, 368] on icon "file-pdf" at bounding box center [38, 368] width 9 height 9
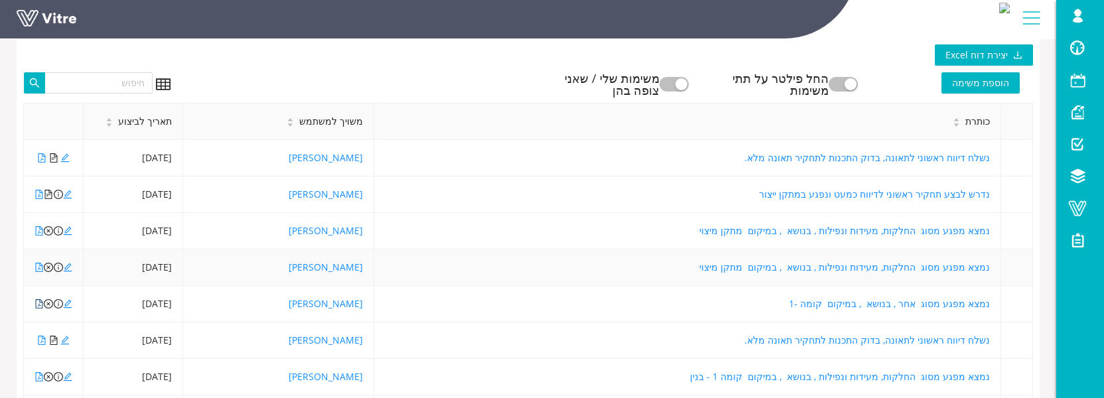
scroll to position [176, 0]
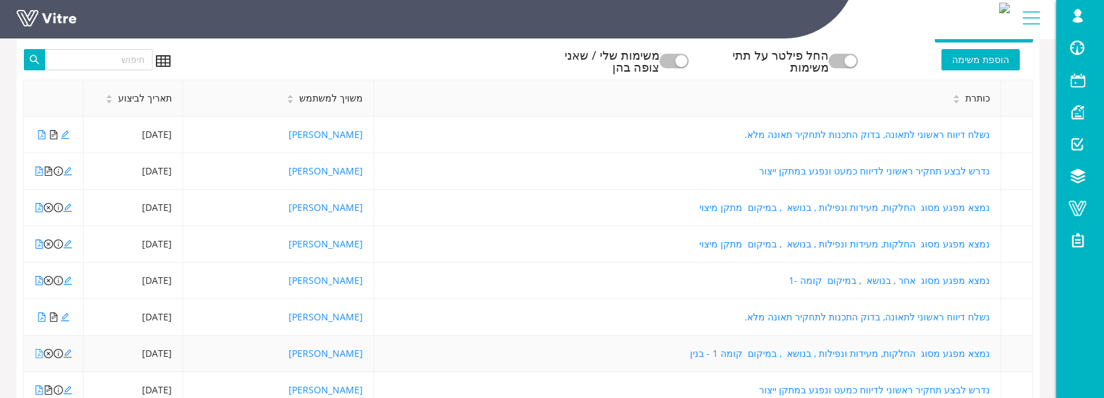
click at [42, 353] on icon "file-pdf" at bounding box center [39, 353] width 7 height 9
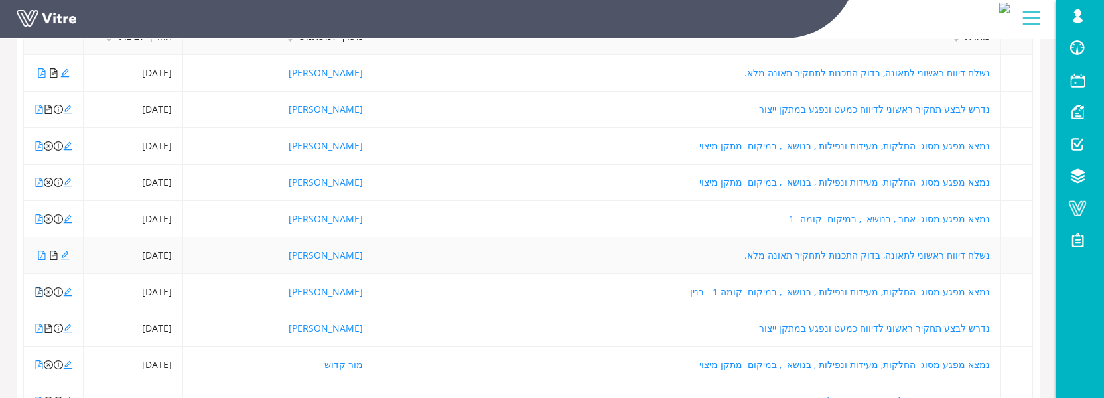
scroll to position [265, 0]
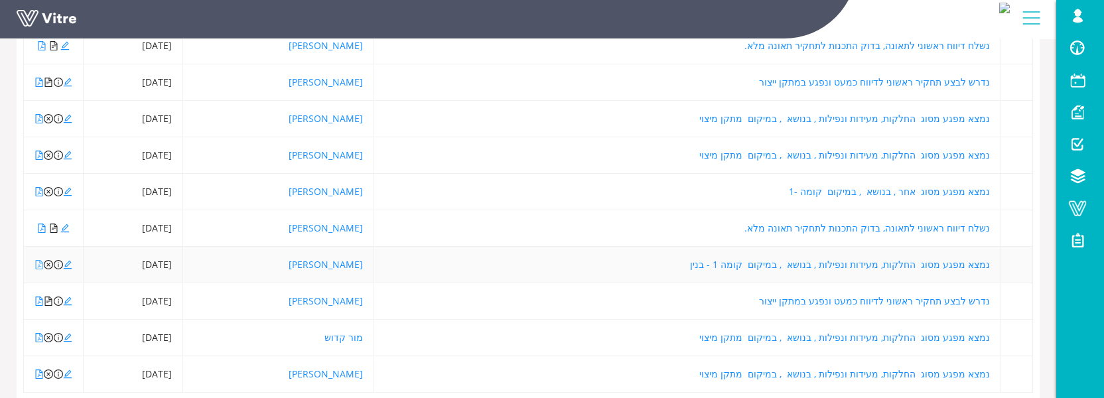
click at [37, 264] on icon "file-pdf" at bounding box center [38, 264] width 9 height 9
click at [39, 120] on icon "file-pdf" at bounding box center [38, 118] width 9 height 9
click at [37, 152] on icon "file-pdf" at bounding box center [38, 155] width 9 height 9
click at [37, 192] on icon "file-pdf" at bounding box center [38, 191] width 9 height 9
click at [67, 189] on icon "edit" at bounding box center [68, 192] width 9 height 9
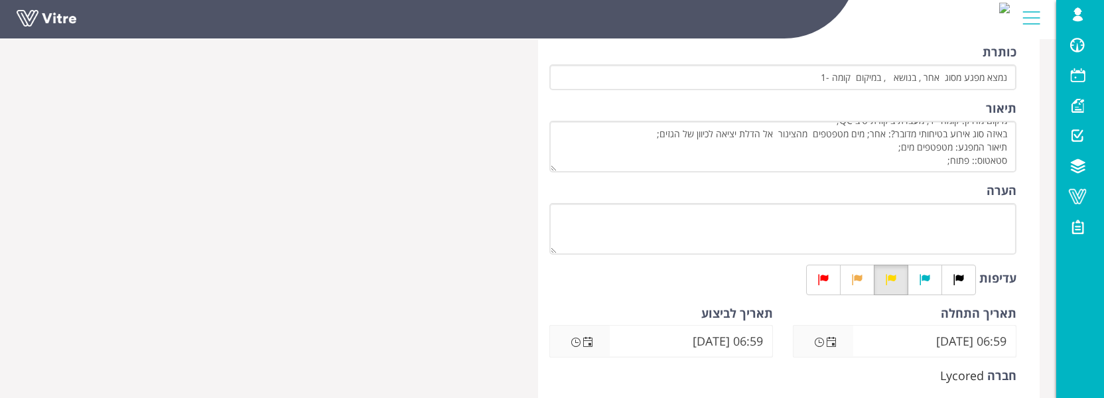
scroll to position [265, 0]
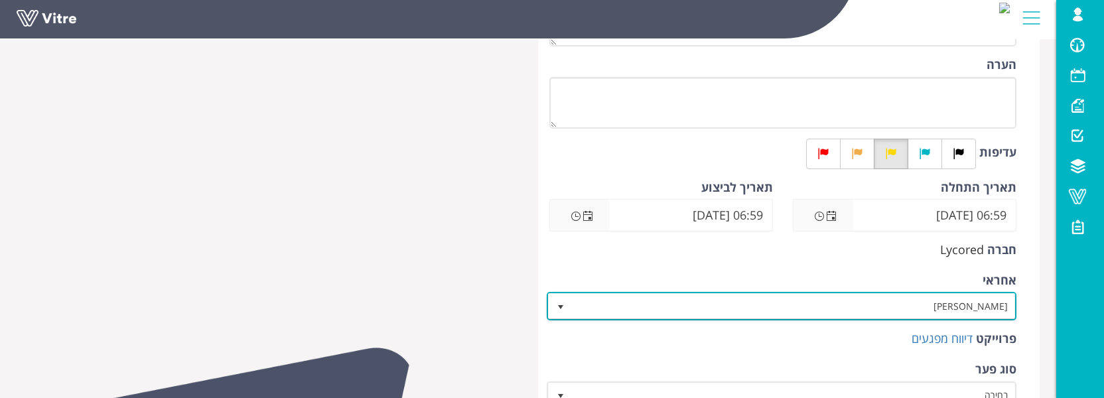
click at [784, 305] on span "יניב בן שושן" at bounding box center [793, 306] width 443 height 24
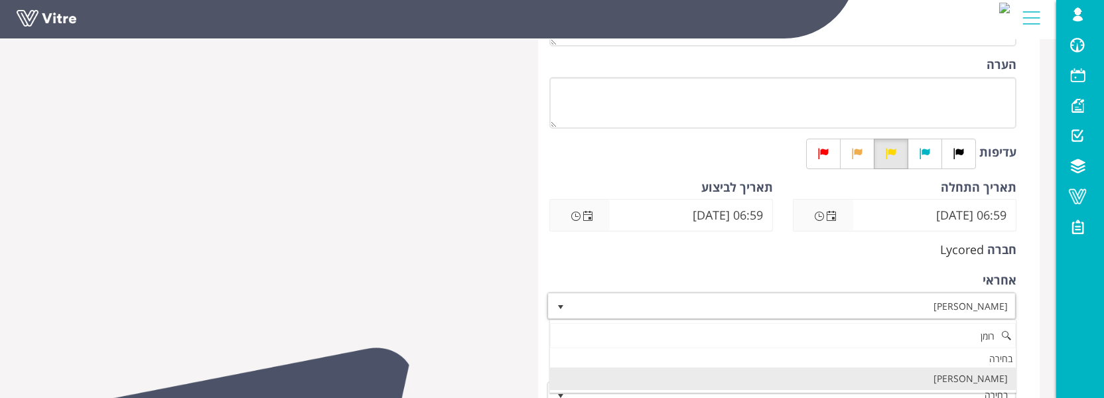
scroll to position [0, 0]
click at [950, 383] on li "[PERSON_NAME]" at bounding box center [783, 379] width 466 height 23
type input "רומן"
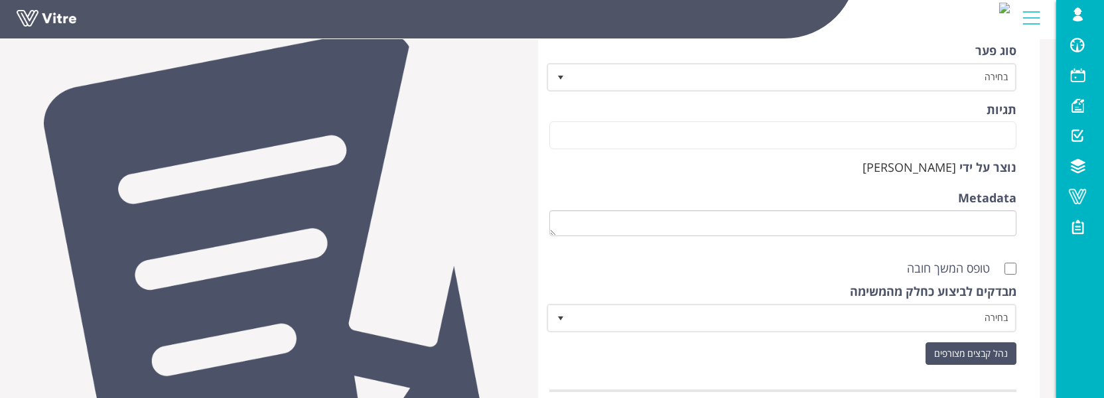
scroll to position [662, 0]
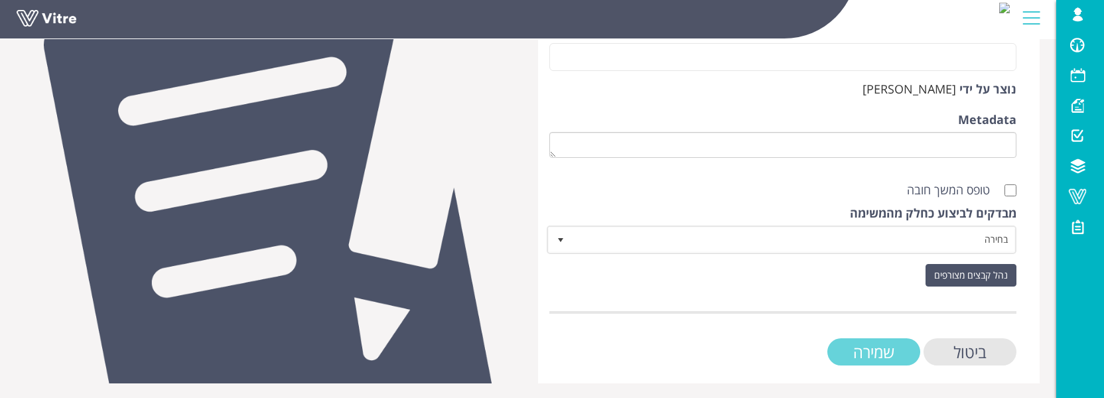
click at [876, 358] on input "שמירה" at bounding box center [873, 351] width 93 height 27
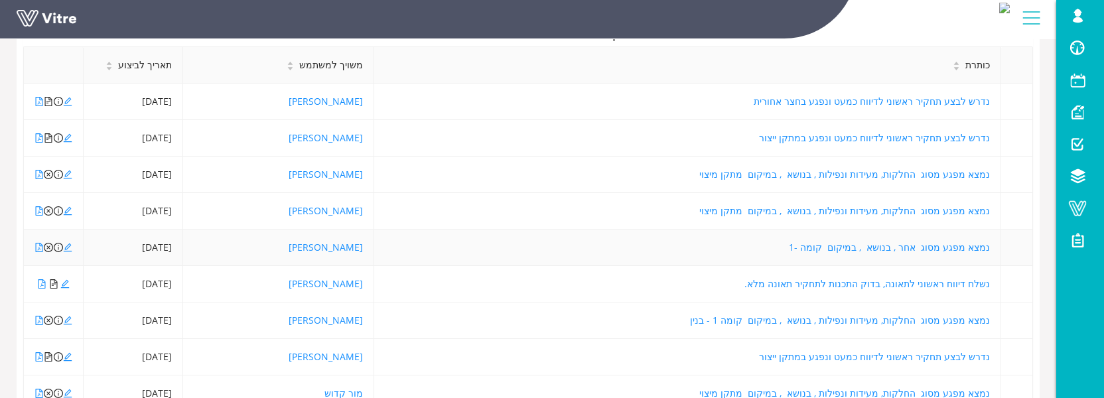
scroll to position [298, 0]
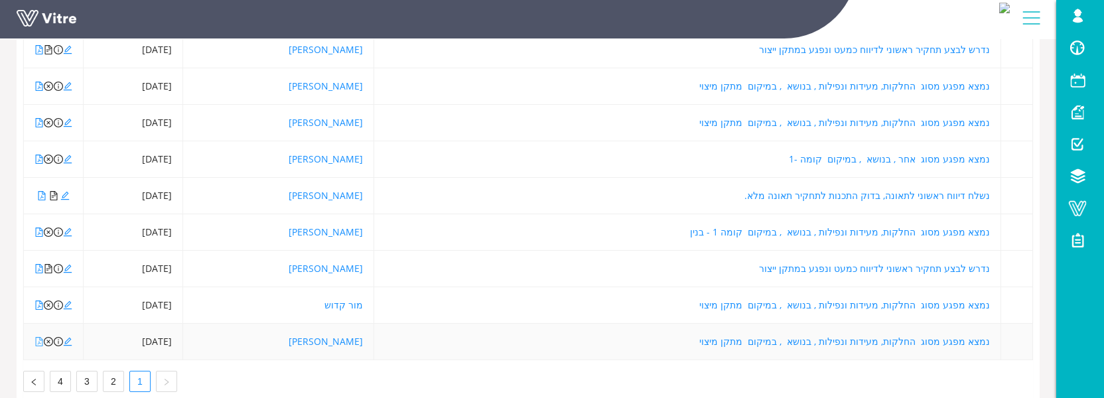
click at [42, 340] on icon "file-pdf" at bounding box center [38, 341] width 9 height 9
click at [48, 342] on icon "close-circle" at bounding box center [48, 341] width 9 height 9
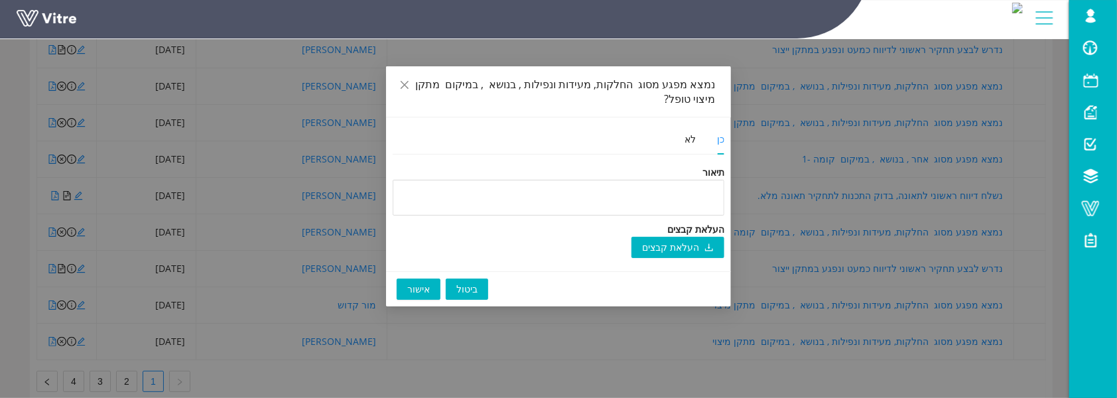
click at [419, 287] on span "אישור" at bounding box center [418, 289] width 23 height 15
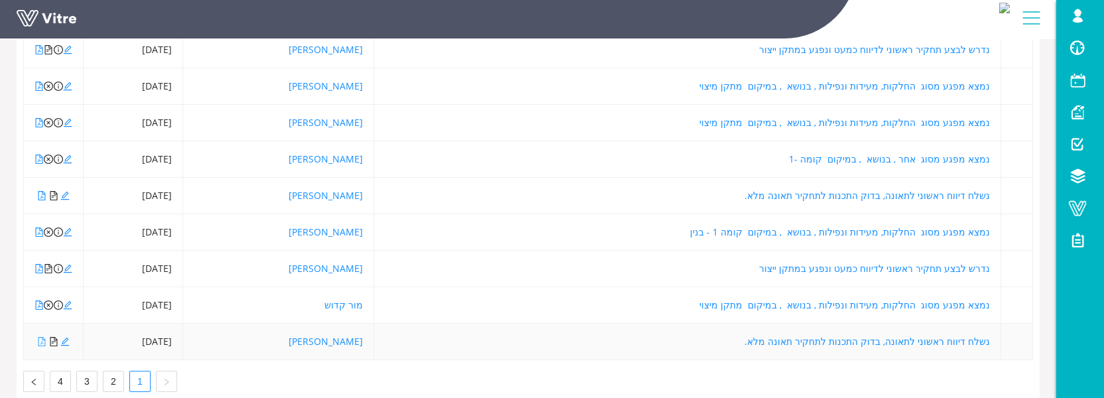
click at [38, 339] on icon "file-pdf" at bounding box center [41, 341] width 9 height 9
click at [65, 344] on icon "edit" at bounding box center [65, 342] width 9 height 9
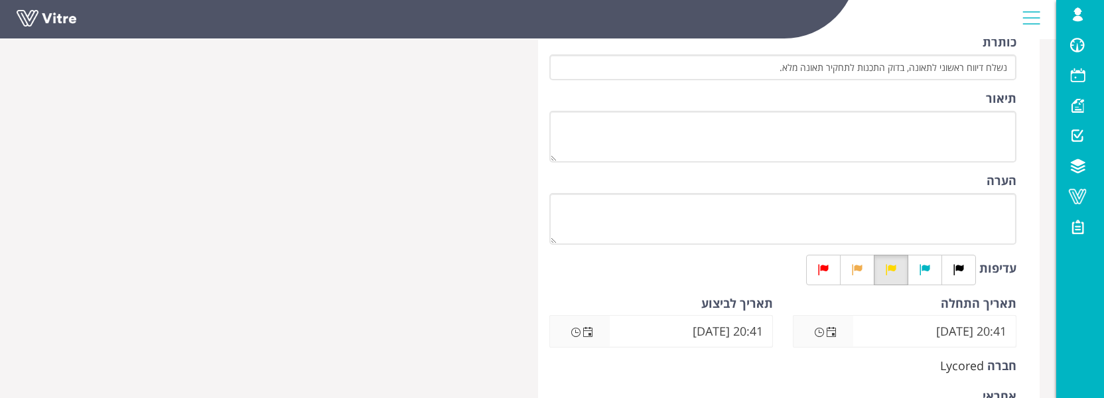
scroll to position [265, 0]
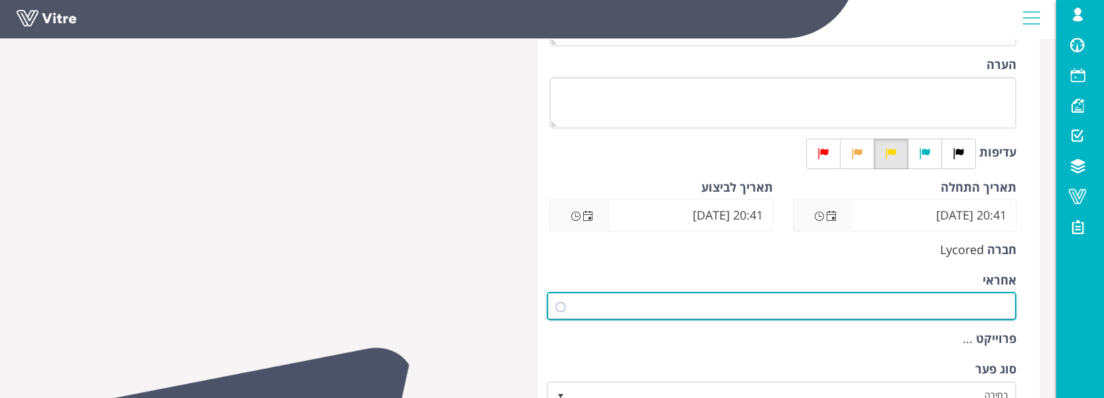
click at [918, 305] on span at bounding box center [793, 306] width 443 height 24
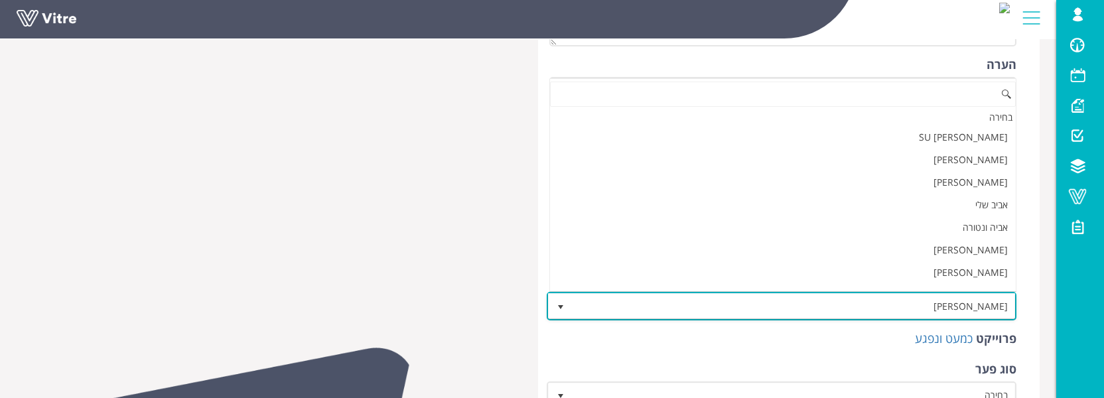
click at [928, 298] on span "[PERSON_NAME]" at bounding box center [793, 306] width 443 height 24
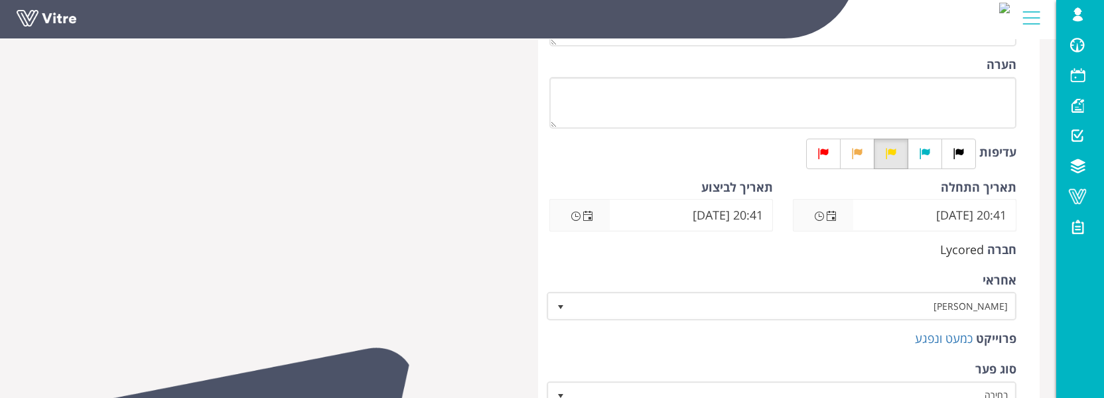
drag, startPoint x: 957, startPoint y: 283, endPoint x: 931, endPoint y: 303, distance: 32.6
click at [953, 287] on div "אחראי יניב בן שושן 3236" at bounding box center [782, 296] width 467 height 49
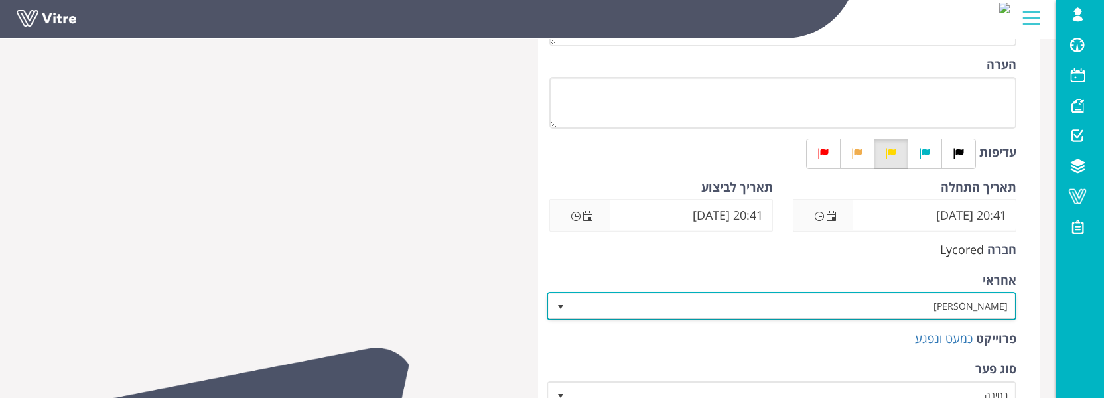
click at [931, 304] on span "[PERSON_NAME]" at bounding box center [793, 306] width 443 height 24
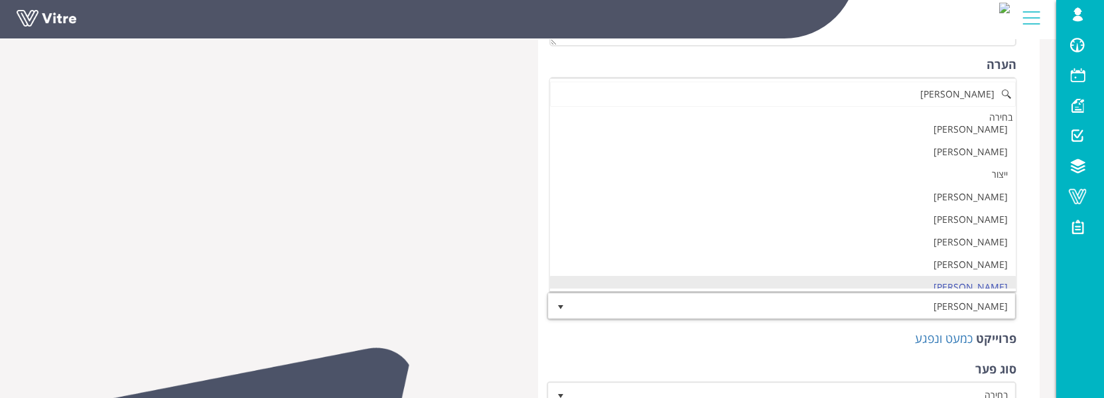
scroll to position [0, 0]
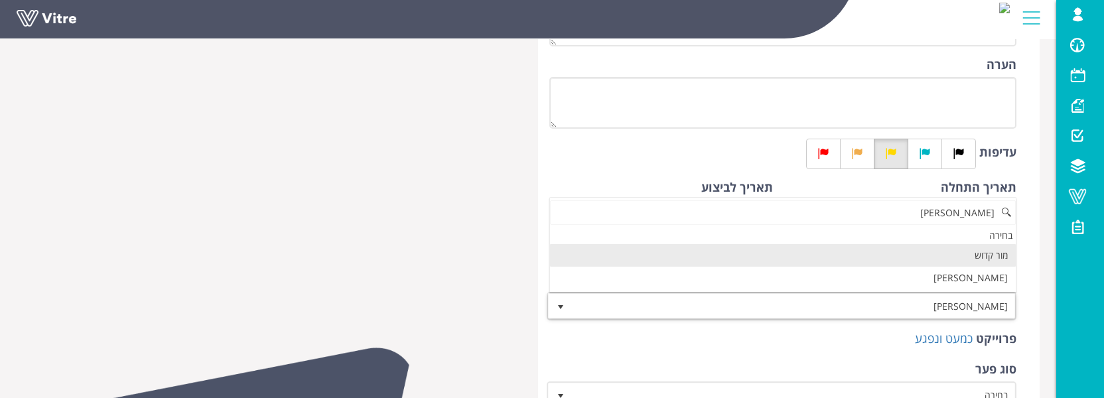
click at [980, 259] on li "מור קדוש" at bounding box center [783, 255] width 466 height 23
type input "מור"
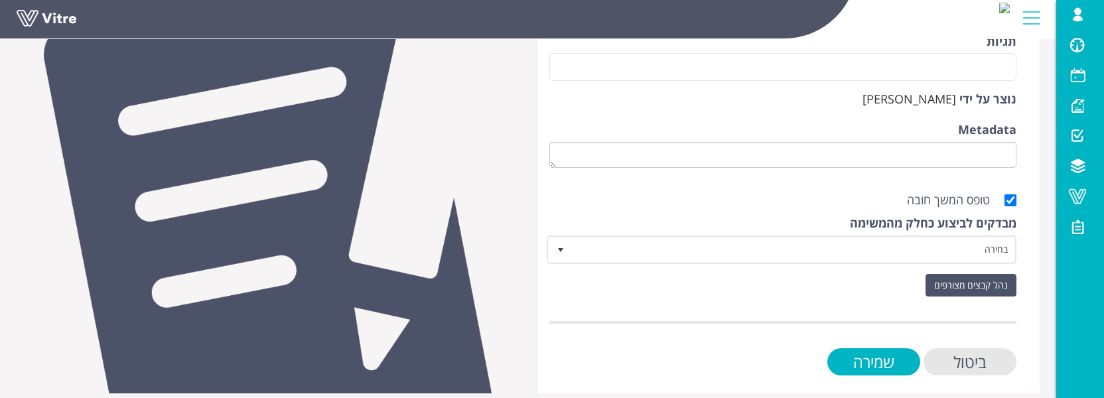
scroll to position [662, 0]
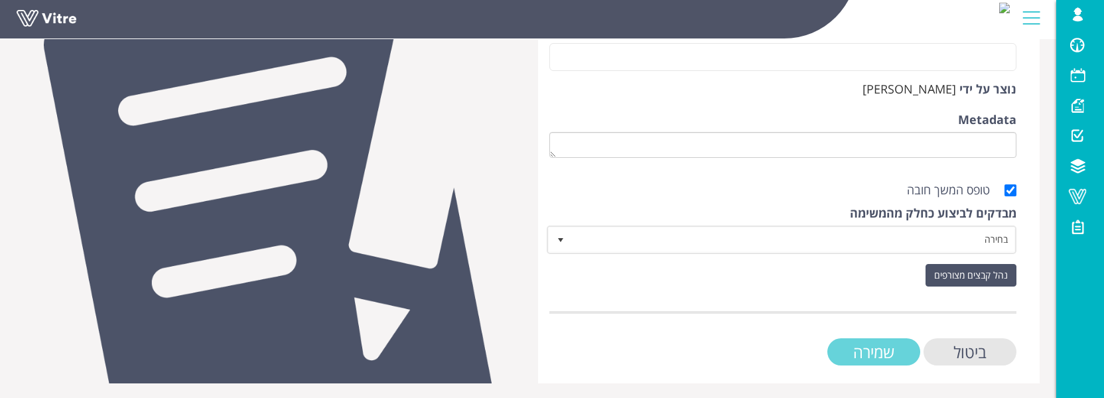
click at [903, 345] on input "שמירה" at bounding box center [873, 351] width 93 height 27
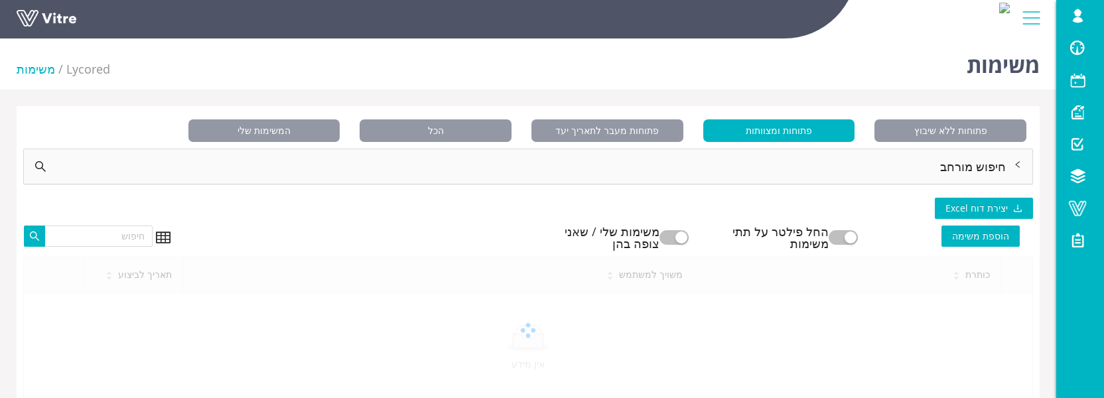
scroll to position [33, 0]
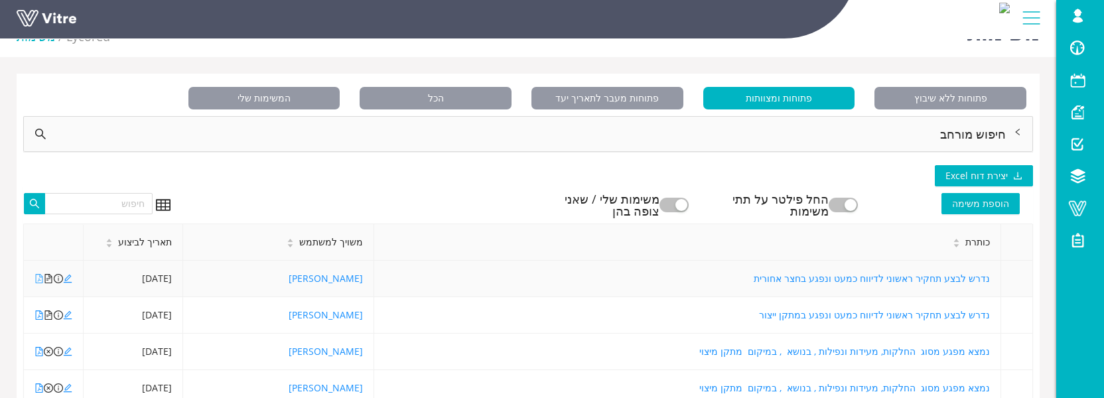
click at [40, 278] on icon "file-pdf" at bounding box center [38, 278] width 9 height 9
